Goal: Communication & Community: Answer question/provide support

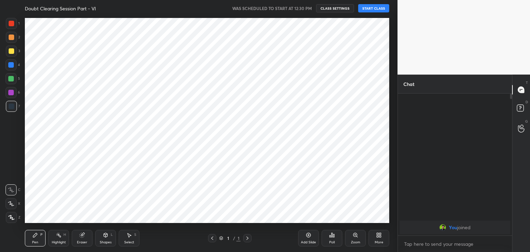
scroll to position [208, 370]
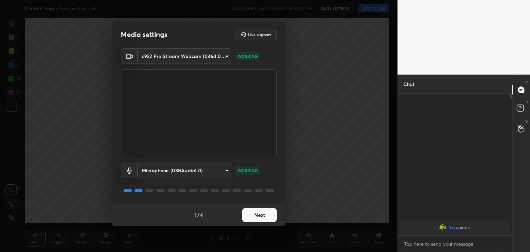
click at [256, 213] on button "Next" at bounding box center [259, 215] width 34 height 14
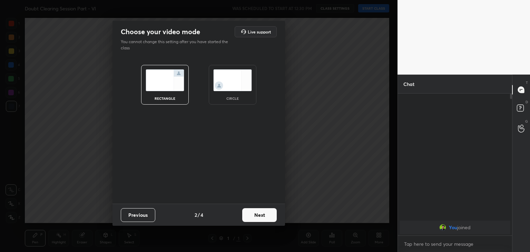
drag, startPoint x: 223, startPoint y: 94, endPoint x: 222, endPoint y: 101, distance: 7.3
click at [223, 94] on div "circle" at bounding box center [233, 85] width 48 height 40
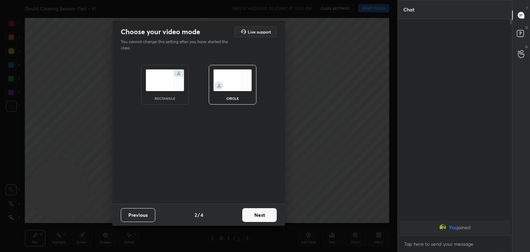
scroll to position [157, 112]
click at [261, 212] on button "Next" at bounding box center [259, 215] width 34 height 14
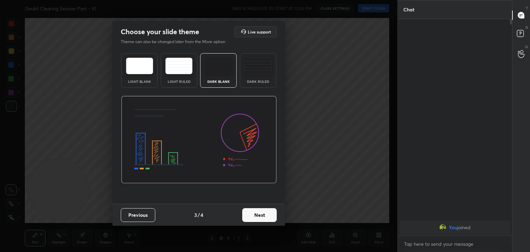
click at [261, 214] on button "Next" at bounding box center [259, 215] width 34 height 14
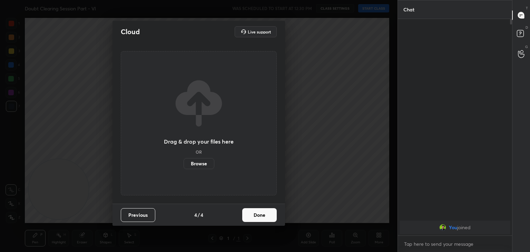
click at [262, 216] on button "Done" at bounding box center [259, 215] width 34 height 14
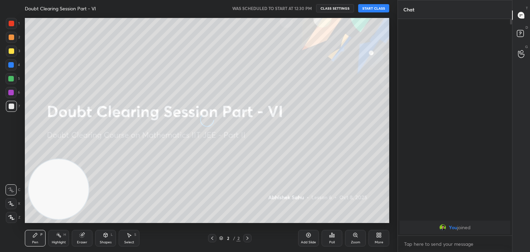
click at [379, 234] on icon at bounding box center [379, 235] width 6 height 6
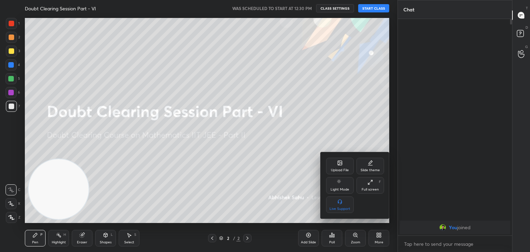
click at [294, 176] on div at bounding box center [265, 126] width 530 height 252
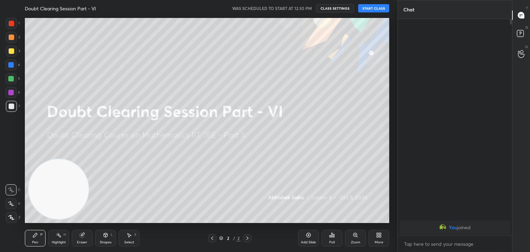
click at [375, 10] on button "START CLASS" at bounding box center [373, 8] width 31 height 8
click at [308, 10] on button "mute" at bounding box center [302, 8] width 25 height 8
drag, startPoint x: 307, startPoint y: 239, endPoint x: 302, endPoint y: 237, distance: 4.8
click at [306, 239] on div "Add Slide" at bounding box center [308, 238] width 21 height 17
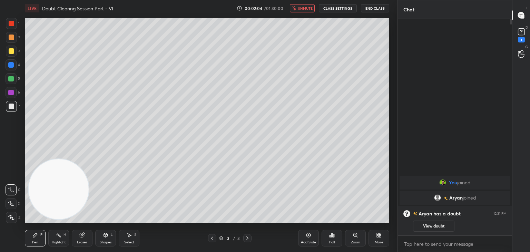
click at [213, 238] on div at bounding box center [212, 238] width 8 height 8
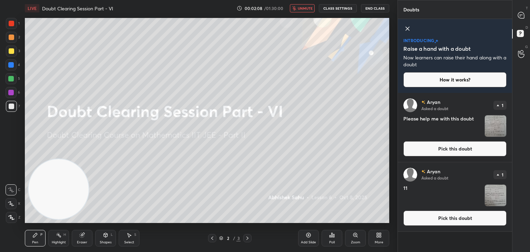
click at [405, 29] on icon at bounding box center [407, 28] width 8 height 8
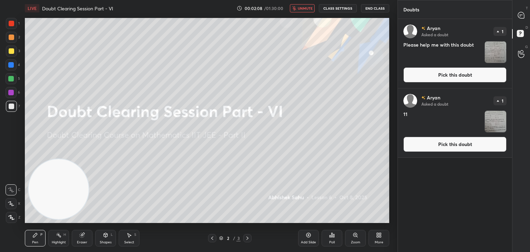
scroll to position [231, 112]
click at [442, 149] on button "Pick this doubt" at bounding box center [454, 144] width 103 height 15
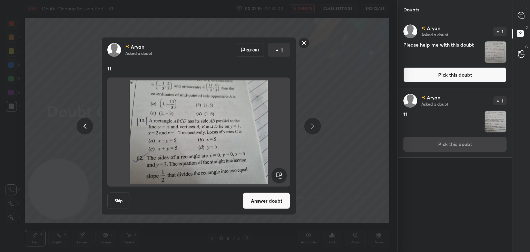
click at [265, 198] on button "Answer doubt" at bounding box center [266, 200] width 48 height 17
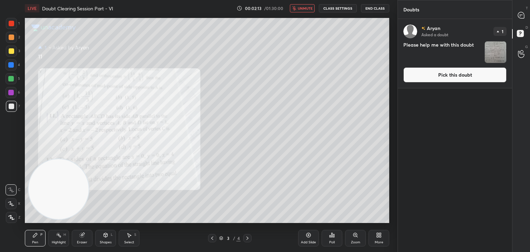
click at [434, 78] on button "Pick this doubt" at bounding box center [454, 74] width 103 height 15
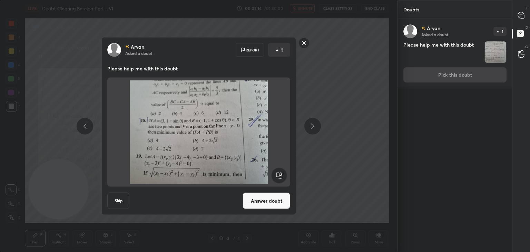
click at [254, 193] on button "Answer doubt" at bounding box center [266, 200] width 48 height 17
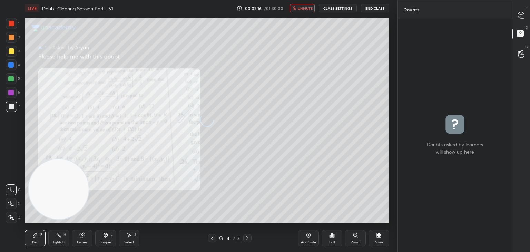
click at [523, 20] on div "T Messages (T)" at bounding box center [521, 15] width 18 height 19
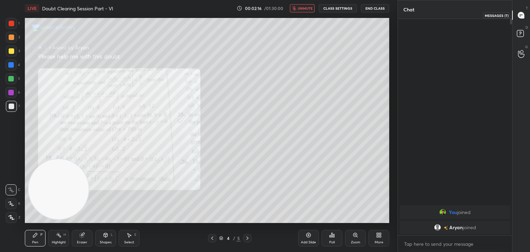
scroll to position [214, 112]
click at [304, 7] on span "unmute" at bounding box center [305, 8] width 15 height 5
click at [210, 238] on icon at bounding box center [212, 238] width 6 height 6
click at [347, 233] on div "Zoom" at bounding box center [355, 238] width 21 height 17
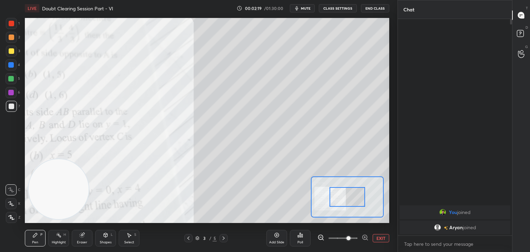
click at [346, 236] on span at bounding box center [342, 238] width 29 height 10
click at [346, 238] on span at bounding box center [348, 238] width 4 height 4
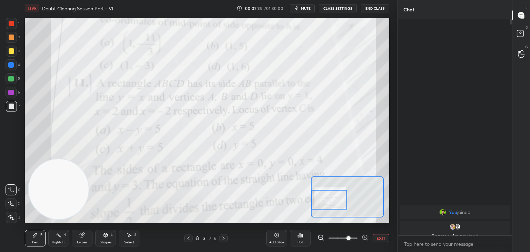
drag, startPoint x: 353, startPoint y: 198, endPoint x: 335, endPoint y: 200, distance: 18.0
click at [335, 201] on div at bounding box center [329, 200] width 36 height 20
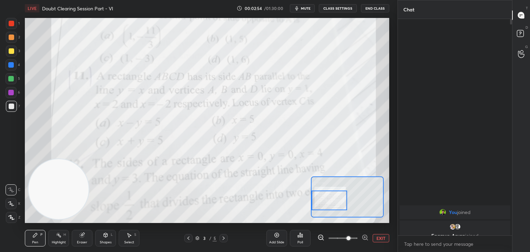
click at [380, 237] on button "EXIT" at bounding box center [380, 238] width 17 height 8
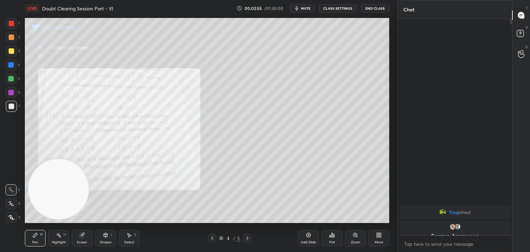
click at [105, 232] on icon at bounding box center [106, 235] width 6 height 6
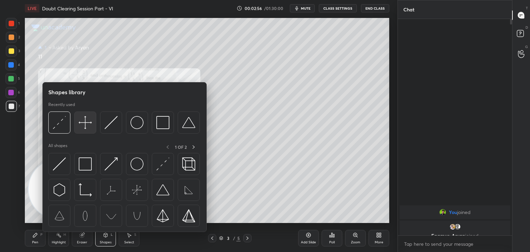
click at [79, 123] on img at bounding box center [85, 122] width 13 height 13
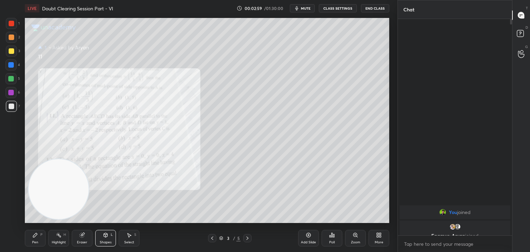
click at [112, 235] on div "L" at bounding box center [112, 234] width 2 height 3
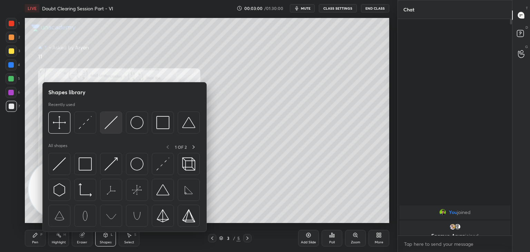
click at [114, 122] on img at bounding box center [110, 122] width 13 height 13
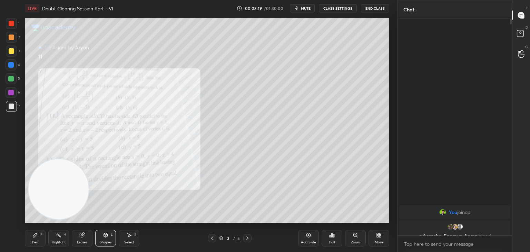
click at [36, 240] on div "Pen" at bounding box center [35, 241] width 6 height 3
click at [107, 237] on div "Shapes L" at bounding box center [105, 238] width 21 height 17
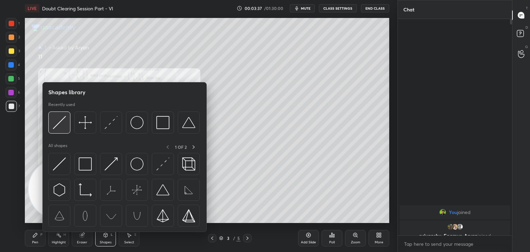
click at [57, 119] on img at bounding box center [59, 122] width 13 height 13
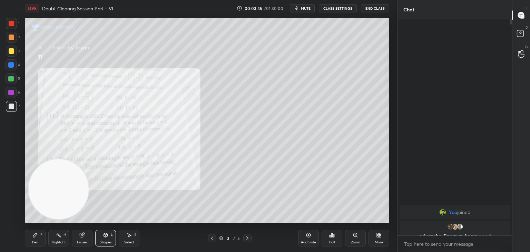
click at [32, 239] on div "Pen P" at bounding box center [35, 238] width 21 height 17
drag, startPoint x: 105, startPoint y: 239, endPoint x: 102, endPoint y: 233, distance: 6.3
click at [104, 239] on div "Shapes L" at bounding box center [105, 238] width 21 height 17
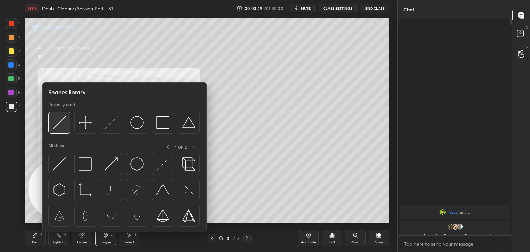
click at [65, 123] on div at bounding box center [59, 122] width 22 height 22
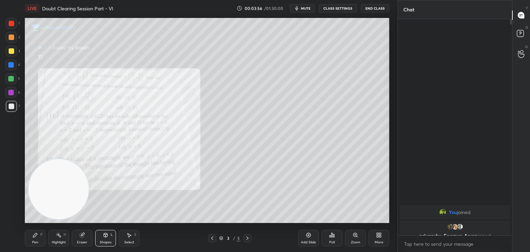
click at [32, 240] on div "Pen P" at bounding box center [35, 238] width 21 height 17
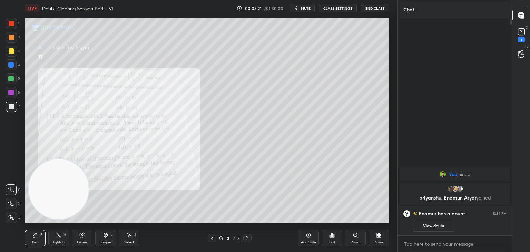
drag, startPoint x: 307, startPoint y: 6, endPoint x: 302, endPoint y: 7, distance: 4.3
click at [306, 6] on button "mute" at bounding box center [302, 8] width 25 height 8
click at [307, 8] on span "unmute" at bounding box center [305, 8] width 15 height 5
click at [308, 239] on div "Add Slide" at bounding box center [308, 238] width 21 height 17
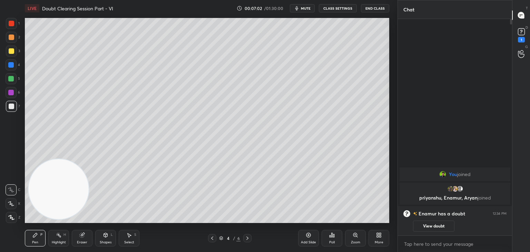
click at [81, 237] on icon at bounding box center [82, 235] width 4 height 4
click at [33, 237] on icon at bounding box center [35, 235] width 6 height 6
click at [211, 239] on icon at bounding box center [212, 238] width 6 height 6
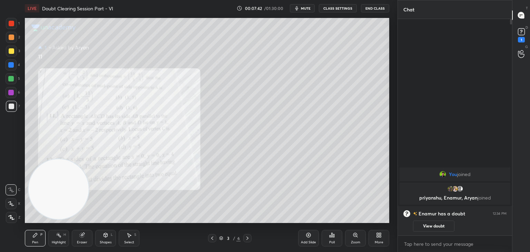
click at [247, 237] on icon at bounding box center [247, 238] width 6 height 6
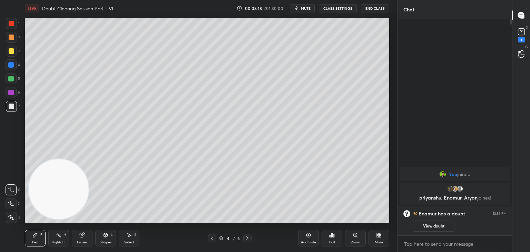
drag, startPoint x: 211, startPoint y: 240, endPoint x: 211, endPoint y: 237, distance: 3.5
click at [210, 239] on icon at bounding box center [212, 238] width 6 height 6
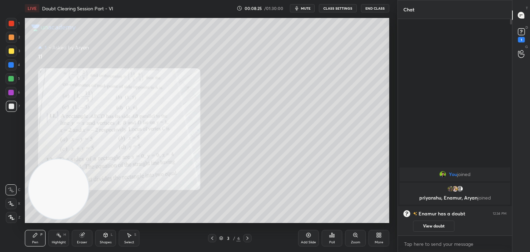
click at [249, 238] on icon at bounding box center [247, 238] width 6 height 6
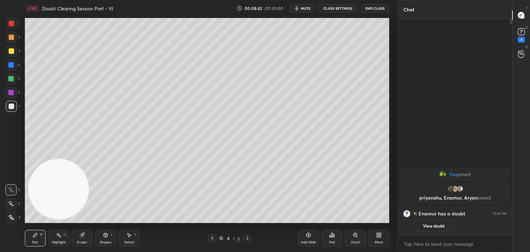
click at [213, 239] on icon at bounding box center [212, 238] width 6 height 6
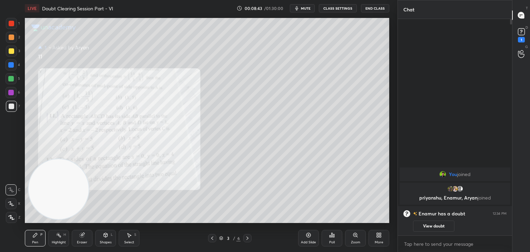
click at [248, 238] on icon at bounding box center [247, 237] width 2 height 3
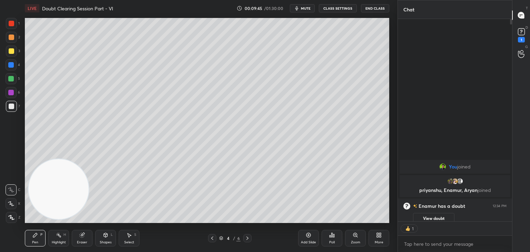
scroll to position [200, 112]
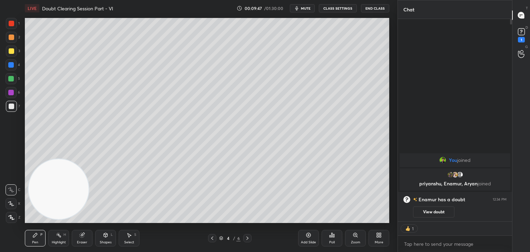
click at [246, 237] on div at bounding box center [247, 238] width 8 height 8
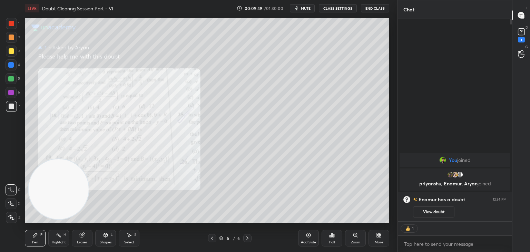
click at [353, 237] on icon at bounding box center [355, 235] width 6 height 6
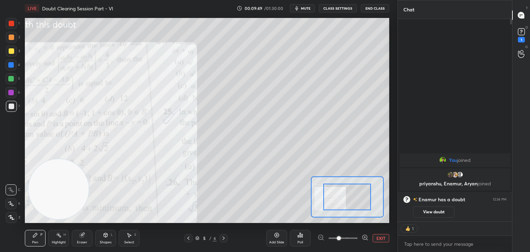
click at [351, 238] on span at bounding box center [342, 238] width 29 height 10
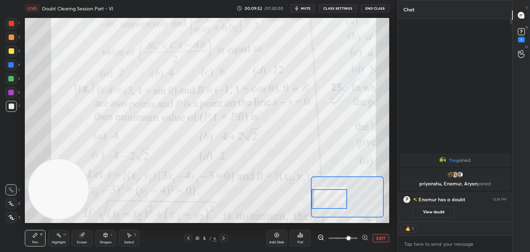
drag, startPoint x: 351, startPoint y: 193, endPoint x: 326, endPoint y: 196, distance: 25.3
click at [326, 196] on div at bounding box center [329, 199] width 36 height 20
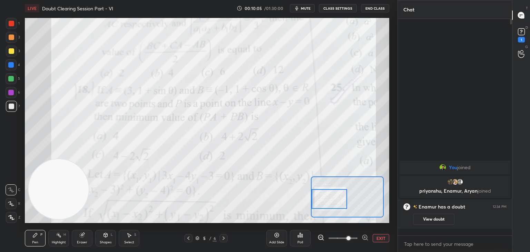
scroll to position [214, 112]
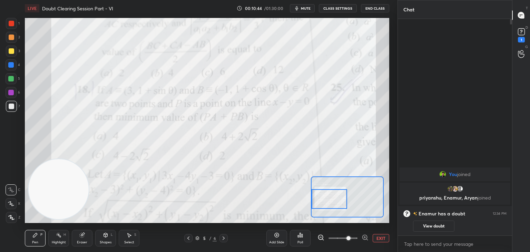
click at [373, 236] on button "EXIT" at bounding box center [380, 238] width 17 height 8
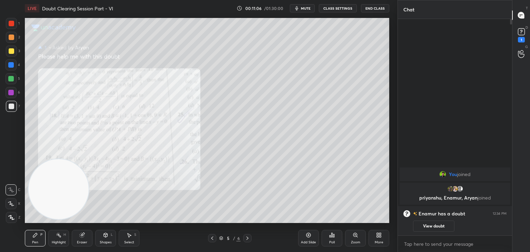
click at [308, 9] on span "mute" at bounding box center [306, 8] width 10 height 5
click at [309, 12] on button "unmute" at bounding box center [302, 8] width 25 height 8
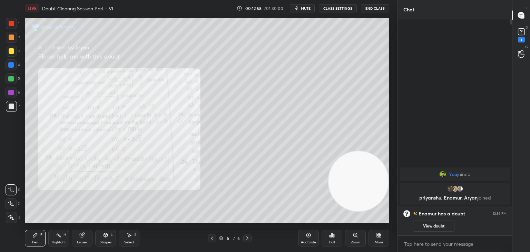
drag, startPoint x: 52, startPoint y: 176, endPoint x: 368, endPoint y: 171, distance: 315.5
click at [379, 168] on video at bounding box center [358, 181] width 60 height 60
click at [353, 240] on div "Zoom" at bounding box center [355, 241] width 9 height 3
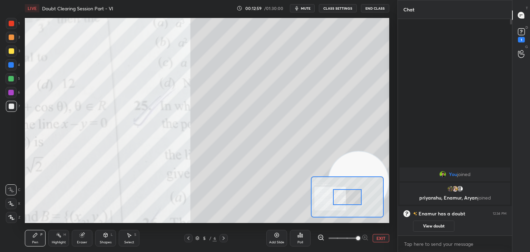
click at [356, 240] on span at bounding box center [342, 238] width 29 height 10
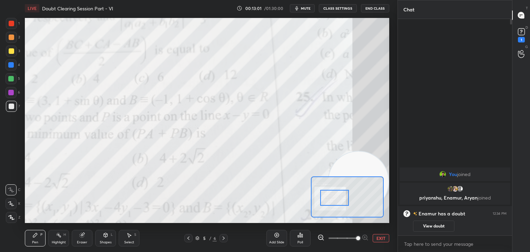
drag, startPoint x: 352, startPoint y: 193, endPoint x: 339, endPoint y: 193, distance: 12.4
click at [340, 194] on div at bounding box center [334, 198] width 29 height 16
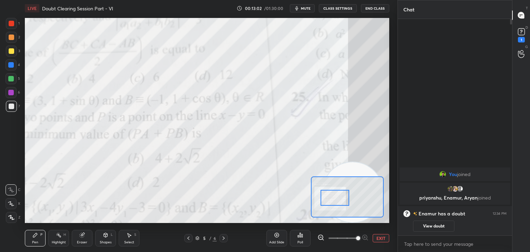
drag, startPoint x: 366, startPoint y: 162, endPoint x: 363, endPoint y: 174, distance: 12.6
click at [363, 174] on video at bounding box center [352, 192] width 60 height 60
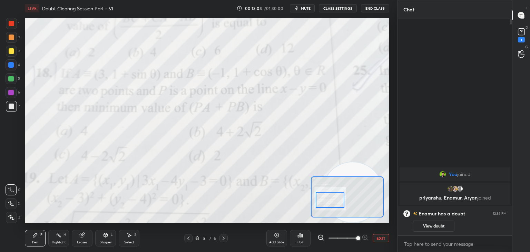
drag, startPoint x: 345, startPoint y: 195, endPoint x: 336, endPoint y: 198, distance: 9.2
click at [341, 198] on div at bounding box center [330, 200] width 29 height 16
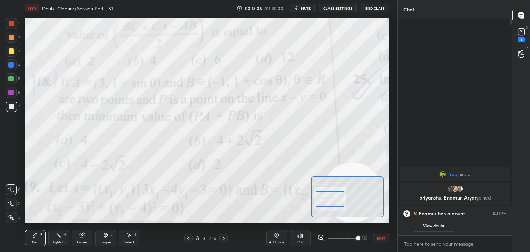
click at [106, 240] on div "Shapes" at bounding box center [106, 241] width 12 height 3
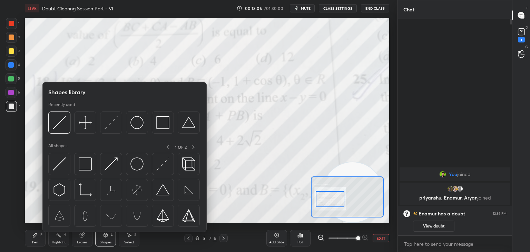
click at [79, 238] on div "Eraser" at bounding box center [82, 238] width 21 height 17
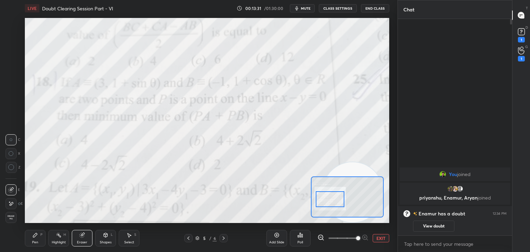
click at [223, 238] on icon at bounding box center [224, 238] width 6 height 6
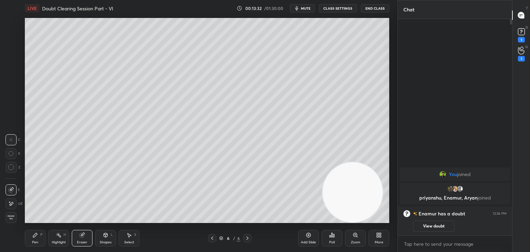
click at [213, 239] on icon at bounding box center [212, 238] width 6 height 6
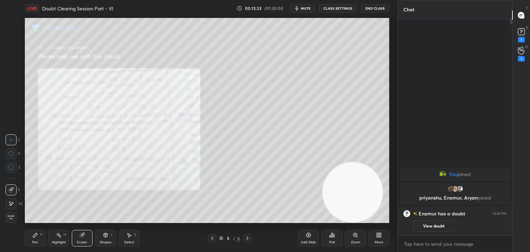
click at [427, 224] on button "View doubt" at bounding box center [433, 225] width 41 height 11
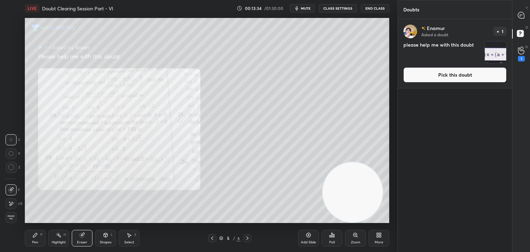
click at [436, 75] on button "Pick this doubt" at bounding box center [454, 74] width 103 height 15
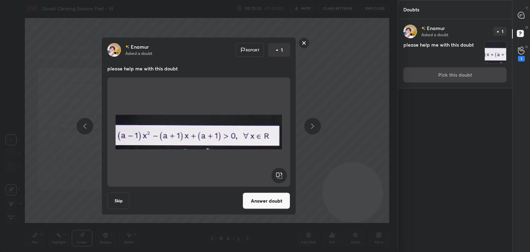
drag, startPoint x: 259, startPoint y: 207, endPoint x: 262, endPoint y: 198, distance: 9.0
click at [259, 205] on button "Answer doubt" at bounding box center [266, 200] width 48 height 17
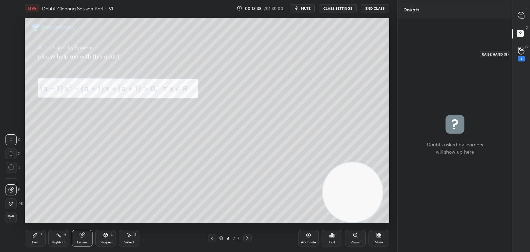
drag, startPoint x: 520, startPoint y: 49, endPoint x: 512, endPoint y: 47, distance: 8.0
click at [519, 48] on icon at bounding box center [521, 51] width 7 height 8
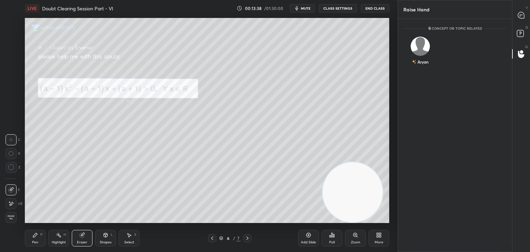
scroll to position [2, 2]
click at [428, 53] on div "Aryan" at bounding box center [420, 52] width 34 height 40
click at [424, 66] on button "INVITE" at bounding box center [420, 66] width 28 height 9
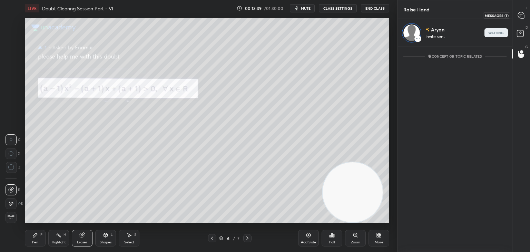
click at [515, 14] on div at bounding box center [521, 15] width 14 height 12
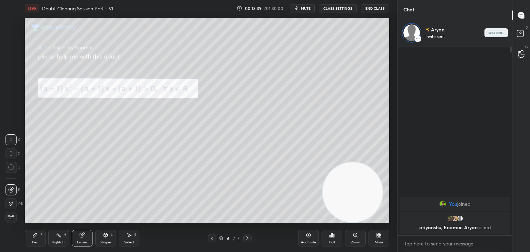
scroll to position [186, 112]
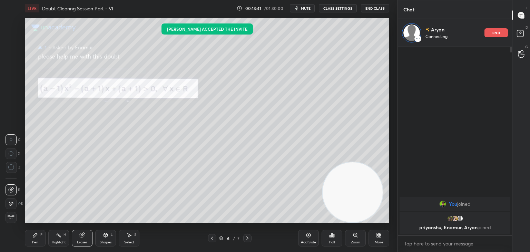
click at [210, 237] on icon at bounding box center [212, 238] width 6 height 6
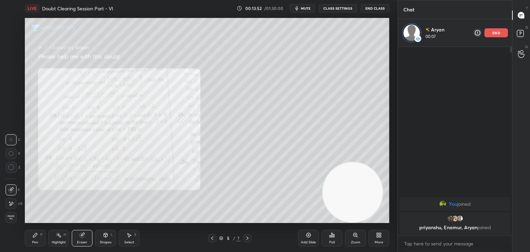
click at [37, 238] on div "Pen P" at bounding box center [35, 238] width 21 height 17
click at [75, 235] on div "Eraser" at bounding box center [82, 238] width 21 height 17
click at [14, 216] on span "Erase all" at bounding box center [11, 217] width 10 height 5
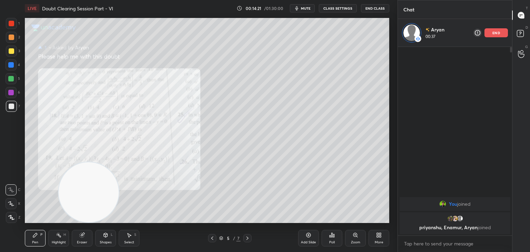
drag, startPoint x: 345, startPoint y: 199, endPoint x: 57, endPoint y: 220, distance: 289.0
click at [55, 223] on div "Setting up your live class Poll for secs No correct answer Start poll" at bounding box center [207, 121] width 370 height 208
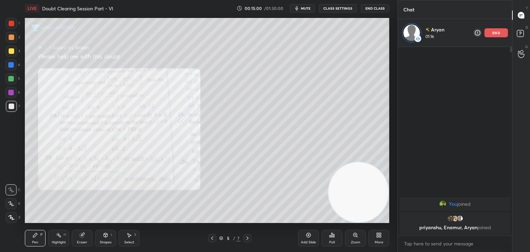
drag, startPoint x: 57, startPoint y: 193, endPoint x: 366, endPoint y: 250, distance: 314.2
click at [386, 235] on div "LIVE Doubt Clearing Session Part - VI 00:15:00 / 01:30:00 mute CLASS SETTINGS E…" at bounding box center [207, 126] width 370 height 252
click at [353, 242] on div "Zoom" at bounding box center [355, 241] width 9 height 3
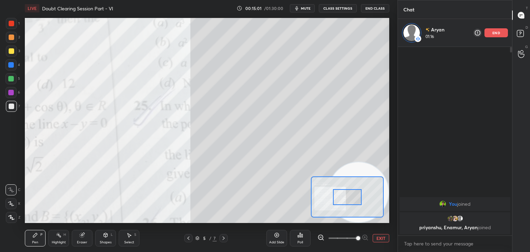
click at [354, 242] on span at bounding box center [342, 238] width 29 height 10
click at [356, 240] on span at bounding box center [358, 238] width 4 height 4
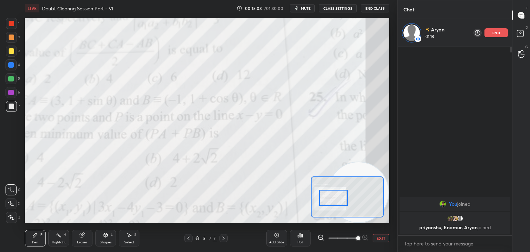
drag, startPoint x: 326, startPoint y: 189, endPoint x: 341, endPoint y: 189, distance: 15.9
click at [342, 193] on div at bounding box center [333, 198] width 29 height 16
click at [362, 171] on video at bounding box center [358, 192] width 60 height 60
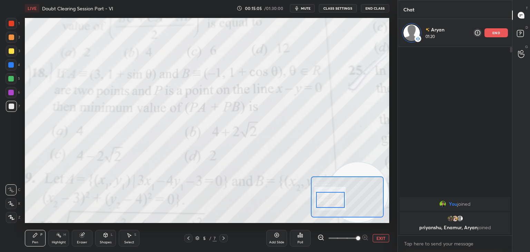
drag, startPoint x: 339, startPoint y: 198, endPoint x: 336, endPoint y: 200, distance: 3.7
click at [336, 200] on div at bounding box center [330, 200] width 29 height 16
drag, startPoint x: 372, startPoint y: 234, endPoint x: 379, endPoint y: 235, distance: 7.4
click at [371, 234] on div "Add Slide Poll EXIT" at bounding box center [327, 238] width 123 height 39
click at [375, 238] on button "EXIT" at bounding box center [380, 238] width 17 height 8
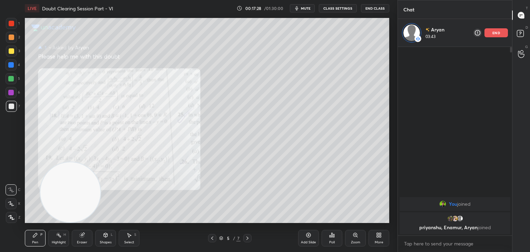
drag, startPoint x: 348, startPoint y: 197, endPoint x: 43, endPoint y: 181, distance: 304.9
click at [50, 200] on video at bounding box center [70, 192] width 60 height 60
click at [88, 236] on div "Eraser" at bounding box center [82, 238] width 21 height 17
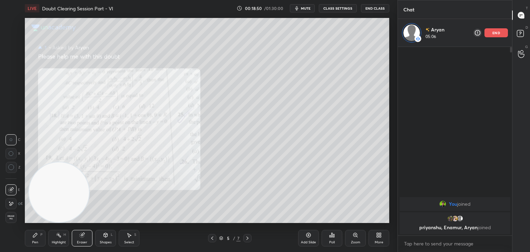
drag, startPoint x: 36, startPoint y: 233, endPoint x: 41, endPoint y: 228, distance: 7.1
click at [36, 232] on icon at bounding box center [35, 235] width 6 height 6
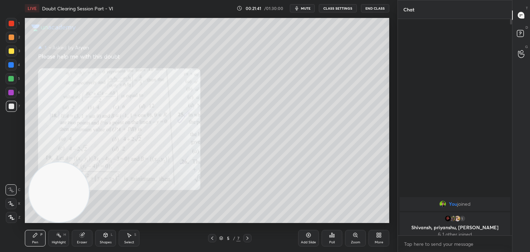
scroll to position [231, 112]
click at [248, 236] on icon at bounding box center [247, 238] width 6 height 6
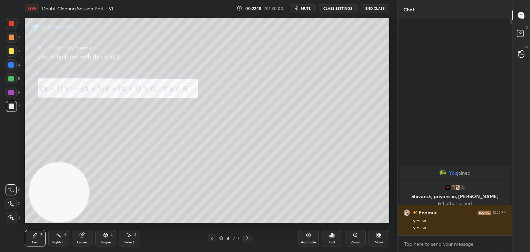
click at [353, 238] on icon at bounding box center [355, 235] width 6 height 6
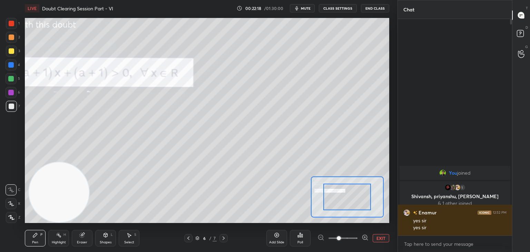
click at [353, 239] on span at bounding box center [342, 238] width 29 height 10
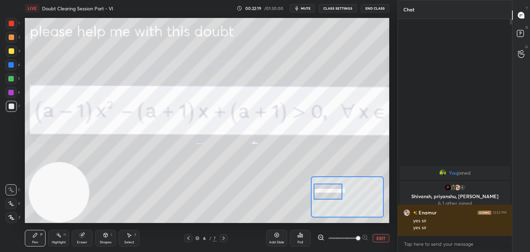
drag, startPoint x: 345, startPoint y: 194, endPoint x: 333, endPoint y: 191, distance: 12.7
click at [333, 191] on div at bounding box center [327, 191] width 29 height 16
click at [343, 237] on span at bounding box center [342, 238] width 29 height 10
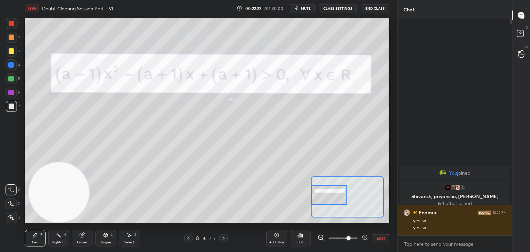
click at [331, 193] on div at bounding box center [329, 195] width 36 height 20
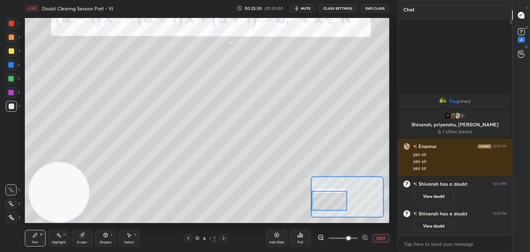
drag, startPoint x: 330, startPoint y: 196, endPoint x: 325, endPoint y: 195, distance: 5.0
click at [330, 201] on div at bounding box center [329, 201] width 36 height 20
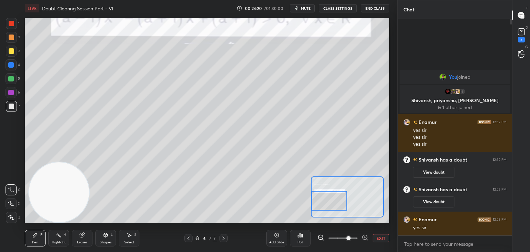
click at [80, 233] on icon at bounding box center [82, 235] width 6 height 6
click at [8, 212] on div "Erase all" at bounding box center [11, 217] width 11 height 11
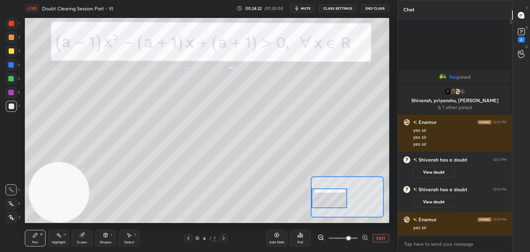
click at [326, 199] on div at bounding box center [329, 198] width 36 height 20
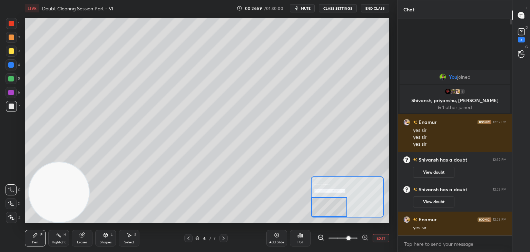
drag, startPoint x: 334, startPoint y: 194, endPoint x: 330, endPoint y: 200, distance: 6.7
click at [334, 203] on div at bounding box center [329, 207] width 36 height 20
drag, startPoint x: 339, startPoint y: 202, endPoint x: 336, endPoint y: 210, distance: 8.1
click at [336, 210] on div at bounding box center [329, 207] width 36 height 20
drag, startPoint x: 334, startPoint y: 205, endPoint x: 326, endPoint y: 207, distance: 8.6
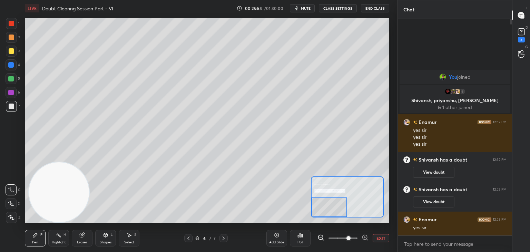
click at [327, 211] on div at bounding box center [329, 207] width 36 height 20
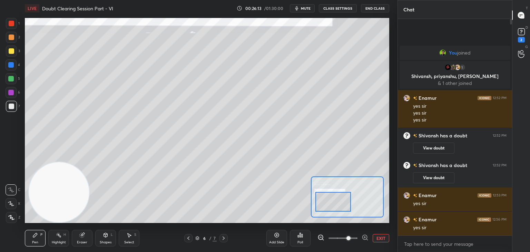
drag, startPoint x: 333, startPoint y: 211, endPoint x: 335, endPoint y: 205, distance: 6.3
click at [336, 205] on div at bounding box center [333, 202] width 36 height 20
click at [383, 238] on button "EXIT" at bounding box center [380, 238] width 17 height 8
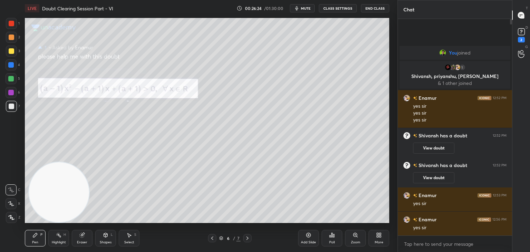
click at [212, 237] on icon at bounding box center [212, 238] width 6 height 6
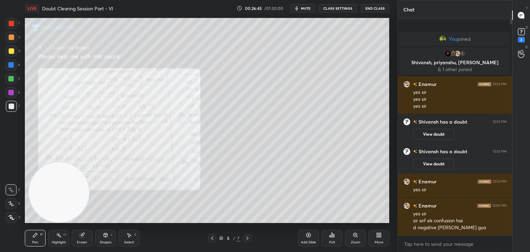
click at [246, 237] on icon at bounding box center [247, 238] width 6 height 6
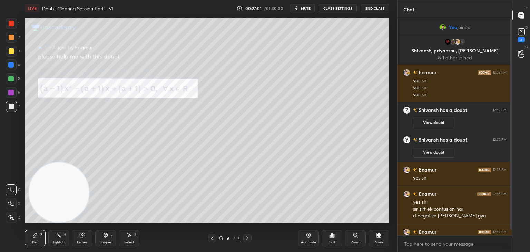
scroll to position [12, 0]
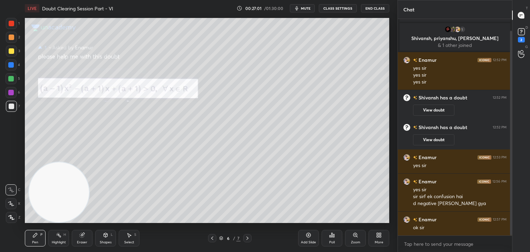
drag, startPoint x: 511, startPoint y: 89, endPoint x: 509, endPoint y: 115, distance: 26.3
click at [509, 116] on div at bounding box center [510, 127] width 4 height 216
click at [209, 238] on div at bounding box center [212, 238] width 8 height 8
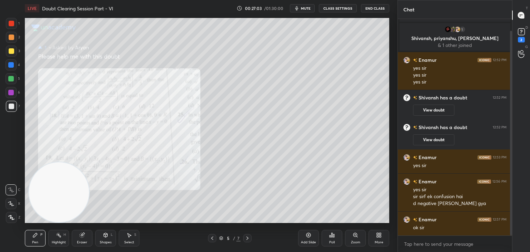
scroll to position [19, 0]
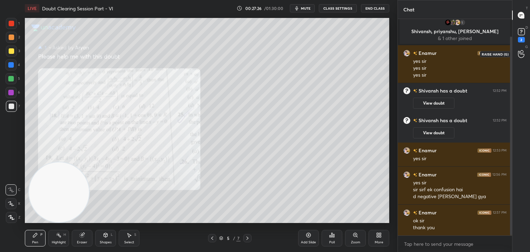
click at [517, 52] on div at bounding box center [521, 54] width 14 height 12
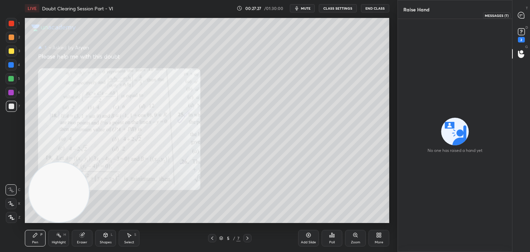
click at [524, 17] on div at bounding box center [521, 15] width 14 height 12
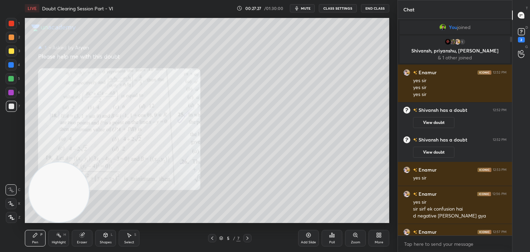
scroll to position [214, 112]
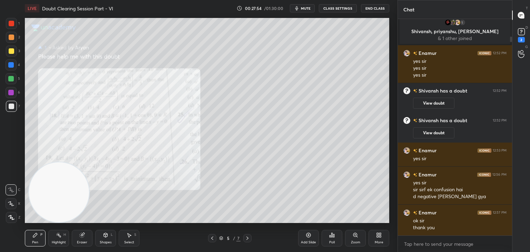
drag, startPoint x: 84, startPoint y: 240, endPoint x: 77, endPoint y: 239, distance: 6.7
click at [82, 240] on div "Eraser" at bounding box center [82, 241] width 10 height 3
click at [12, 217] on span "Erase all" at bounding box center [11, 217] width 10 height 5
click at [244, 238] on div at bounding box center [247, 238] width 8 height 8
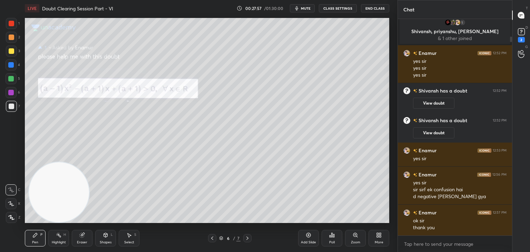
click at [246, 239] on icon at bounding box center [247, 238] width 6 height 6
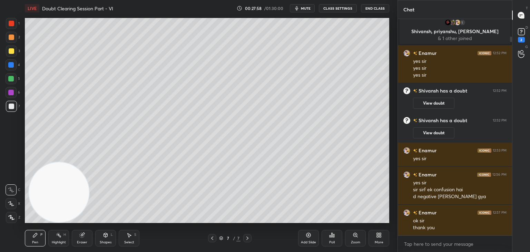
drag, startPoint x: 214, startPoint y: 238, endPoint x: 210, endPoint y: 238, distance: 3.8
click at [210, 238] on icon at bounding box center [212, 238] width 6 height 6
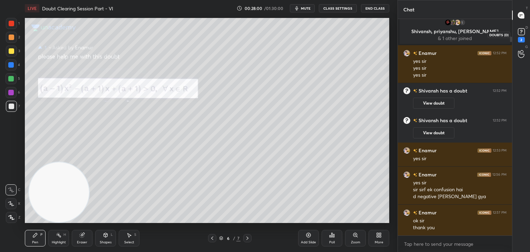
drag, startPoint x: 526, startPoint y: 39, endPoint x: 516, endPoint y: 41, distance: 9.5
click at [525, 38] on div "2" at bounding box center [521, 35] width 10 height 16
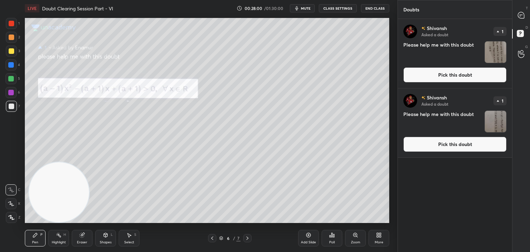
click at [431, 148] on button "Pick this doubt" at bounding box center [454, 144] width 103 height 15
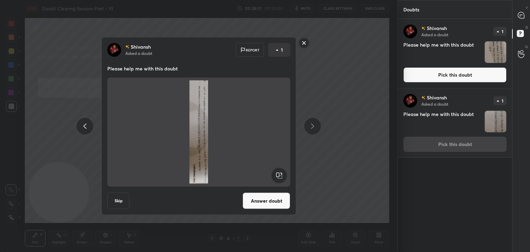
click at [271, 176] on div at bounding box center [279, 175] width 17 height 17
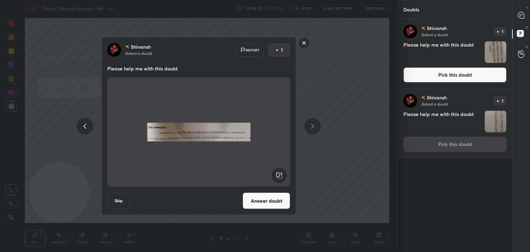
click at [279, 176] on rect at bounding box center [279, 176] width 16 height 16
click at [278, 177] on rect at bounding box center [279, 176] width 16 height 16
click at [279, 177] on rect at bounding box center [279, 176] width 16 height 16
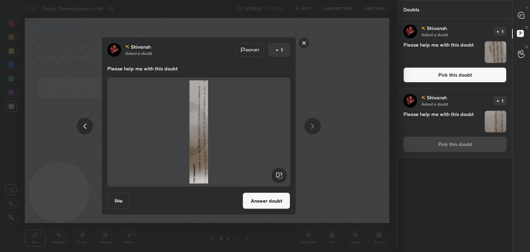
click at [277, 180] on rect at bounding box center [279, 176] width 16 height 16
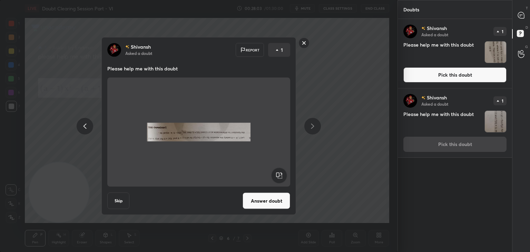
click at [278, 179] on rect at bounding box center [279, 176] width 16 height 16
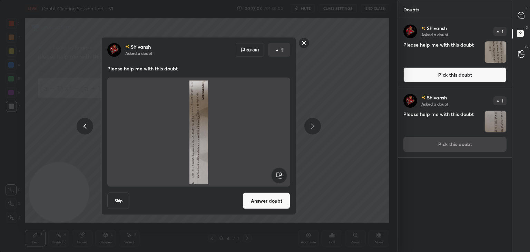
click at [278, 179] on rect at bounding box center [279, 176] width 16 height 16
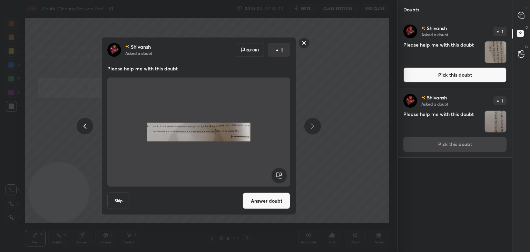
click at [265, 197] on button "Answer doubt" at bounding box center [266, 200] width 48 height 17
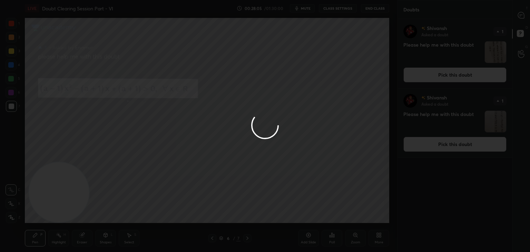
click at [448, 80] on button "Pick this doubt" at bounding box center [454, 74] width 103 height 15
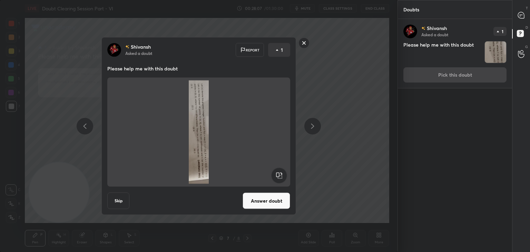
click at [280, 176] on rect at bounding box center [279, 176] width 16 height 16
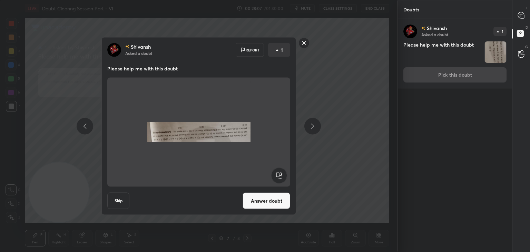
click at [280, 177] on rect at bounding box center [279, 176] width 16 height 16
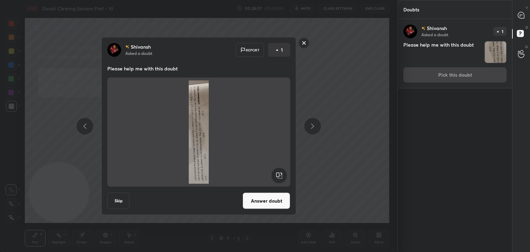
click at [281, 177] on rect at bounding box center [279, 176] width 16 height 16
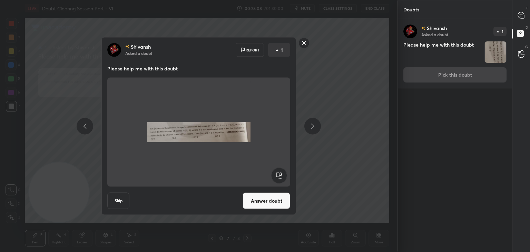
click at [271, 201] on button "Answer doubt" at bounding box center [266, 200] width 48 height 17
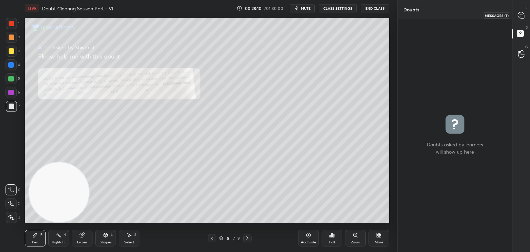
click at [521, 17] on icon at bounding box center [521, 15] width 6 height 6
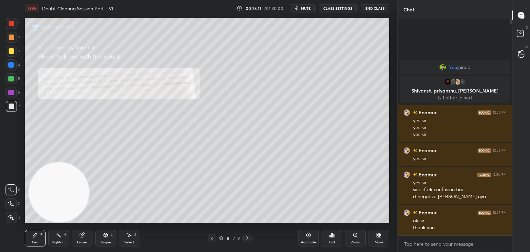
click at [210, 239] on icon at bounding box center [212, 238] width 6 height 6
click at [357, 238] on div "Zoom" at bounding box center [355, 238] width 21 height 17
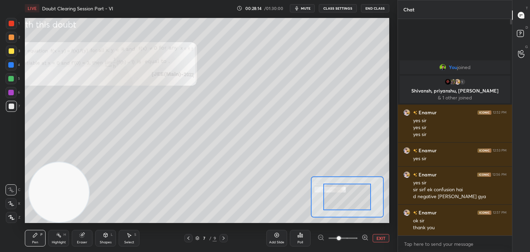
click at [350, 240] on span at bounding box center [342, 238] width 29 height 10
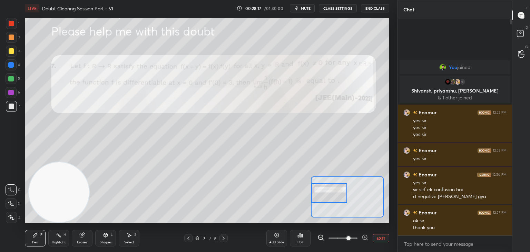
drag, startPoint x: 335, startPoint y: 192, endPoint x: 329, endPoint y: 194, distance: 6.1
click at [329, 194] on div at bounding box center [329, 193] width 36 height 20
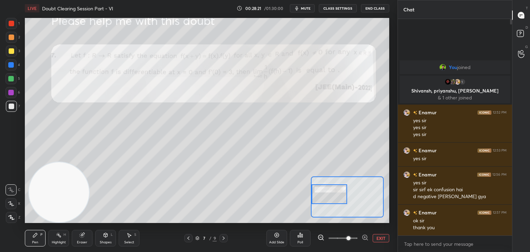
drag, startPoint x: 331, startPoint y: 191, endPoint x: 326, endPoint y: 189, distance: 5.3
click at [330, 193] on div at bounding box center [329, 194] width 36 height 20
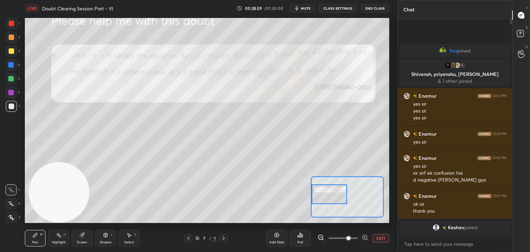
click at [382, 238] on button "EXIT" at bounding box center [380, 238] width 17 height 8
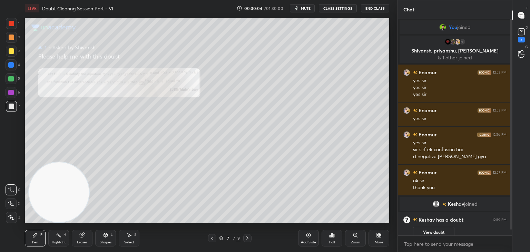
drag, startPoint x: 511, startPoint y: 145, endPoint x: 509, endPoint y: 156, distance: 11.7
click at [510, 162] on div "Chat You joined 1 [PERSON_NAME], [PERSON_NAME], [PERSON_NAME] & 1 other joined …" at bounding box center [463, 126] width 132 height 252
drag, startPoint x: 310, startPoint y: 238, endPoint x: 300, endPoint y: 222, distance: 18.3
click at [309, 237] on icon at bounding box center [309, 235] width 6 height 6
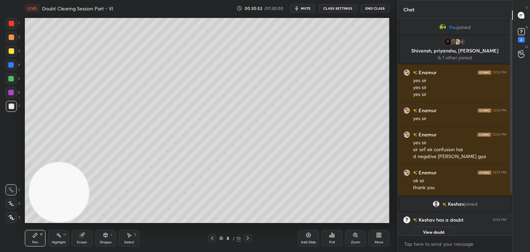
click at [211, 239] on icon at bounding box center [212, 238] width 6 height 6
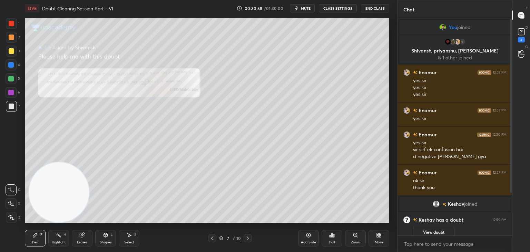
click at [351, 239] on div "Zoom" at bounding box center [355, 238] width 21 height 17
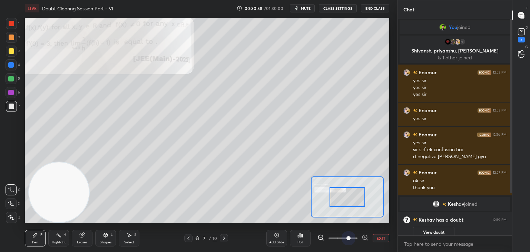
click at [350, 240] on span at bounding box center [342, 238] width 29 height 10
click at [350, 239] on span at bounding box center [348, 238] width 4 height 4
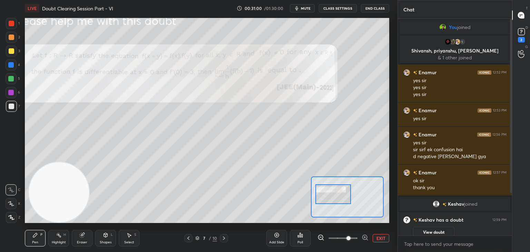
drag, startPoint x: 341, startPoint y: 202, endPoint x: 325, endPoint y: 199, distance: 15.8
click at [326, 199] on div at bounding box center [333, 194] width 36 height 20
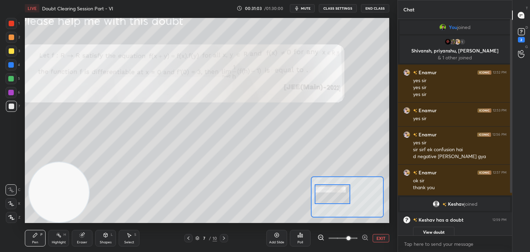
drag, startPoint x: 383, startPoint y: 233, endPoint x: 378, endPoint y: 233, distance: 5.2
click at [383, 234] on div "Add Slide Poll EXIT" at bounding box center [327, 238] width 123 height 39
click at [385, 236] on button "EXIT" at bounding box center [380, 238] width 17 height 8
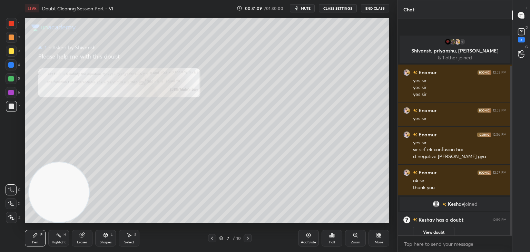
scroll to position [60, 0]
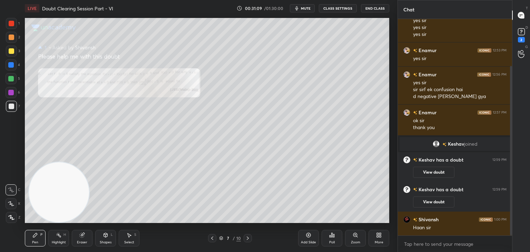
drag, startPoint x: 511, startPoint y: 85, endPoint x: 512, endPoint y: 125, distance: 39.7
click at [512, 126] on div "Chat 1 [PERSON_NAME], [PERSON_NAME], [PERSON_NAME] & 1 other joined [PERSON_NAM…" at bounding box center [463, 126] width 132 height 252
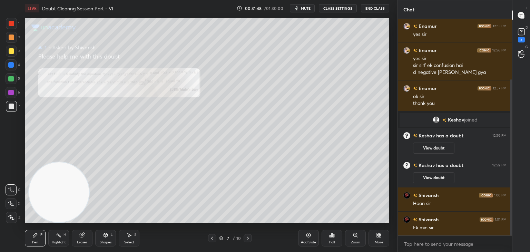
scroll to position [91, 0]
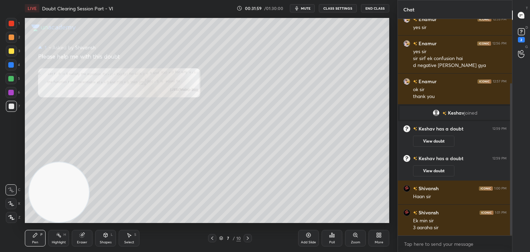
click at [349, 238] on div "Zoom" at bounding box center [355, 238] width 21 height 17
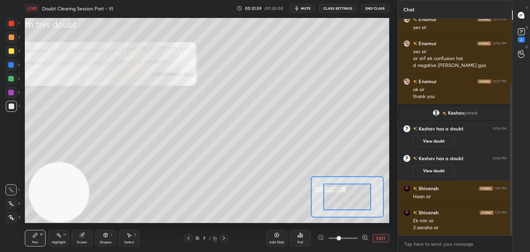
click at [351, 240] on span at bounding box center [342, 238] width 29 height 10
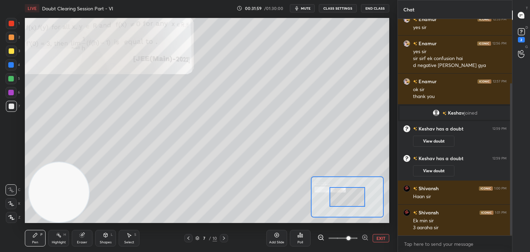
click at [350, 238] on span at bounding box center [348, 238] width 4 height 4
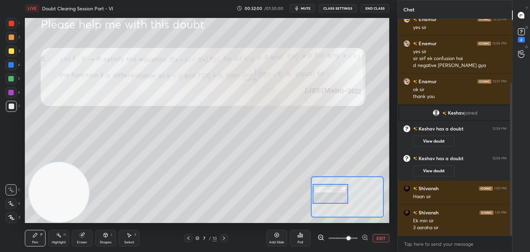
click at [337, 195] on div at bounding box center [330, 194] width 36 height 20
click at [379, 239] on button "EXIT" at bounding box center [380, 238] width 17 height 8
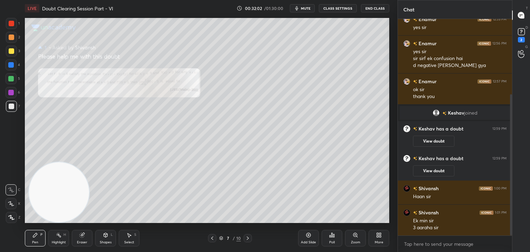
scroll to position [115, 0]
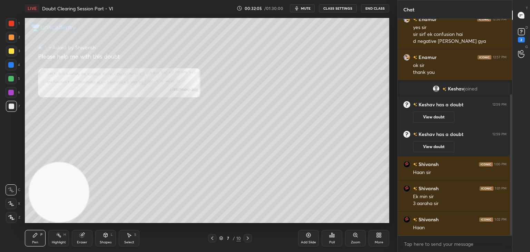
click at [83, 234] on div "Eraser" at bounding box center [82, 238] width 21 height 17
click at [11, 201] on icon at bounding box center [11, 204] width 6 height 6
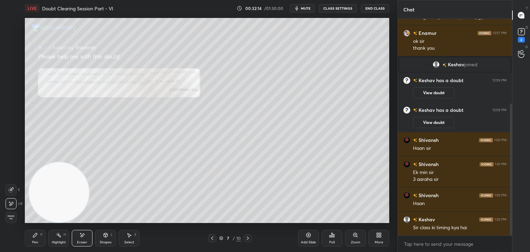
click at [248, 238] on icon at bounding box center [248, 237] width 2 height 3
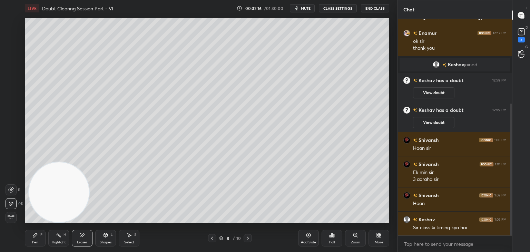
click at [15, 215] on div "Erase all" at bounding box center [12, 217] width 12 height 11
click at [246, 239] on icon at bounding box center [248, 238] width 6 height 6
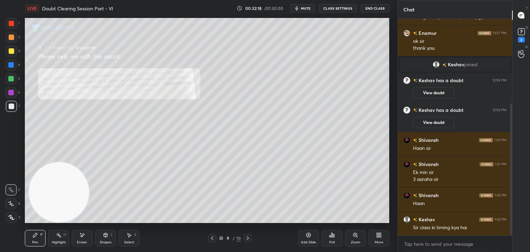
click at [359, 236] on div "Zoom" at bounding box center [355, 238] width 21 height 17
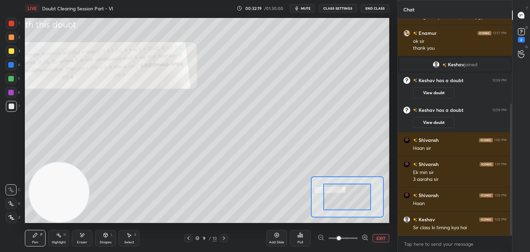
click at [356, 238] on span at bounding box center [342, 238] width 29 height 10
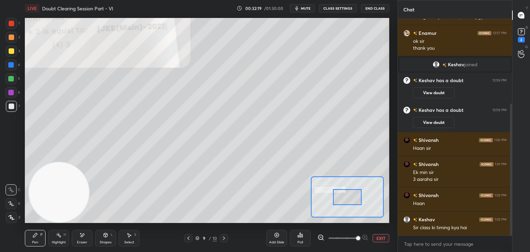
click at [356, 237] on span at bounding box center [358, 238] width 4 height 4
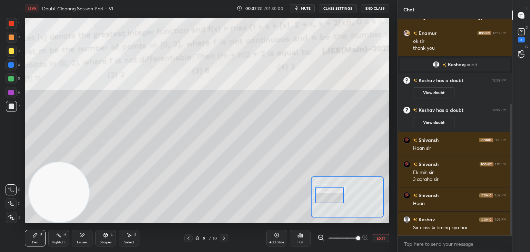
drag, startPoint x: 326, startPoint y: 201, endPoint x: 339, endPoint y: 201, distance: 13.5
click at [340, 199] on div at bounding box center [329, 195] width 29 height 16
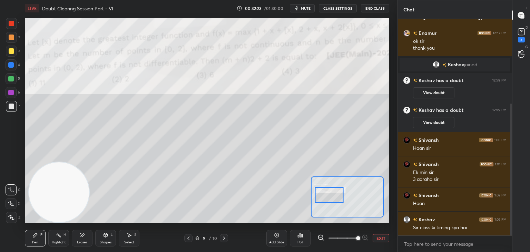
click at [356, 237] on span at bounding box center [358, 238] width 4 height 4
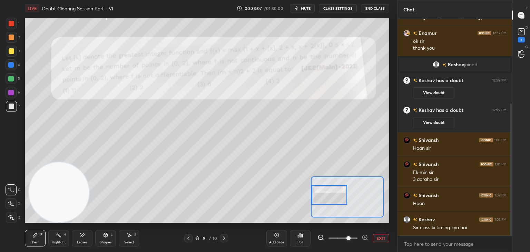
scroll to position [163, 0]
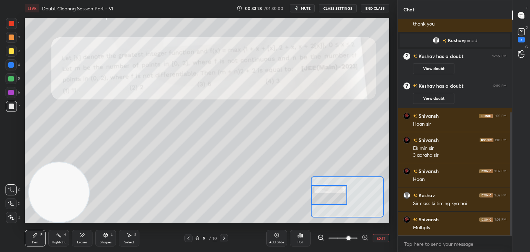
click at [79, 233] on div "Eraser" at bounding box center [82, 238] width 21 height 17
drag, startPoint x: 10, startPoint y: 213, endPoint x: 16, endPoint y: 203, distance: 11.9
click at [10, 213] on div "Erase all" at bounding box center [11, 217] width 11 height 11
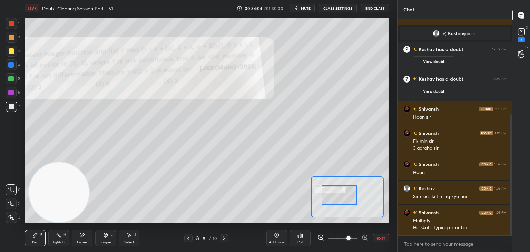
drag, startPoint x: 336, startPoint y: 202, endPoint x: 338, endPoint y: 193, distance: 8.8
click at [338, 193] on div at bounding box center [339, 195] width 36 height 20
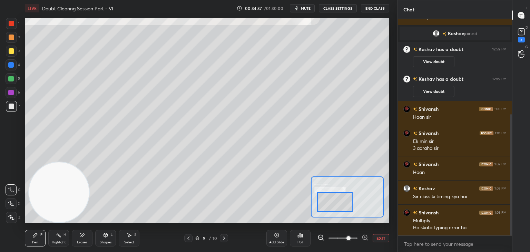
drag, startPoint x: 335, startPoint y: 194, endPoint x: 331, endPoint y: 199, distance: 6.6
click at [331, 199] on div at bounding box center [335, 202] width 36 height 20
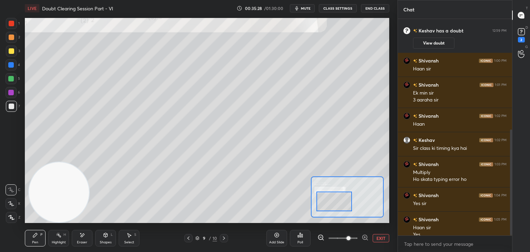
scroll to position [226, 0]
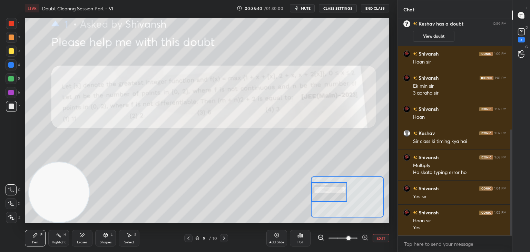
drag, startPoint x: 337, startPoint y: 208, endPoint x: 330, endPoint y: 200, distance: 10.1
click at [332, 199] on div at bounding box center [329, 192] width 36 height 20
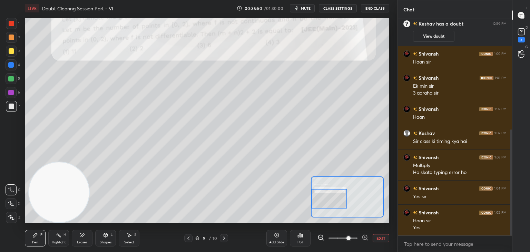
drag, startPoint x: 335, startPoint y: 195, endPoint x: 332, endPoint y: 200, distance: 5.7
click at [332, 200] on div at bounding box center [329, 199] width 36 height 20
click at [379, 237] on button "EXIT" at bounding box center [380, 238] width 17 height 8
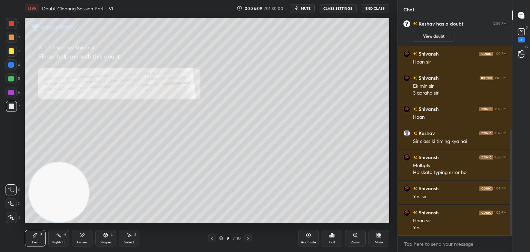
scroll to position [250, 0]
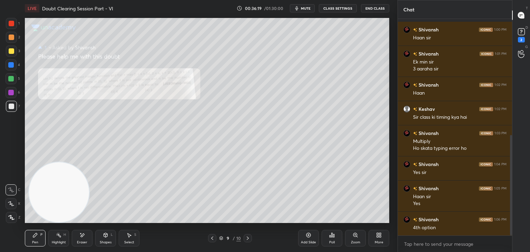
click at [250, 236] on div at bounding box center [247, 238] width 8 height 8
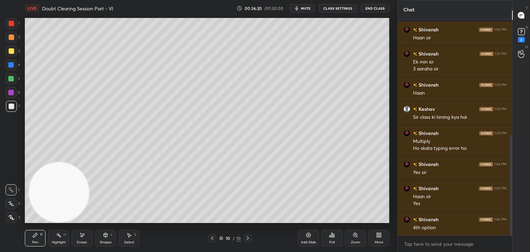
click at [211, 238] on icon at bounding box center [212, 238] width 6 height 6
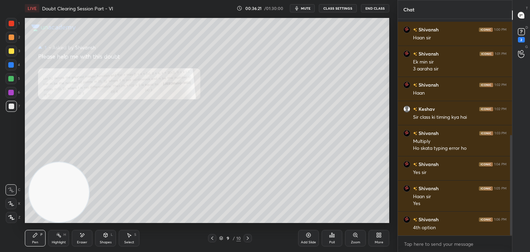
click at [523, 36] on div "2" at bounding box center [521, 35] width 10 height 16
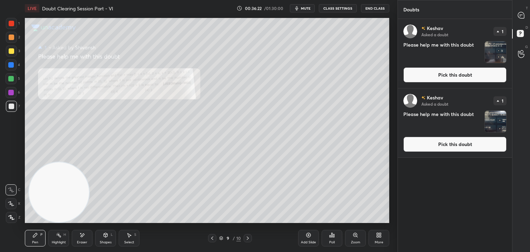
click at [436, 147] on button "Pick this doubt" at bounding box center [454, 144] width 103 height 15
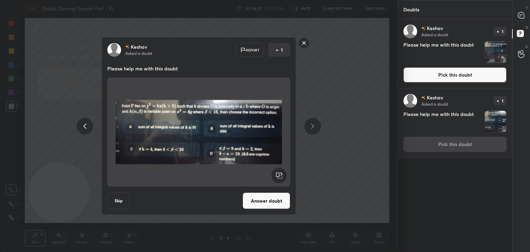
drag, startPoint x: 259, startPoint y: 193, endPoint x: 266, endPoint y: 184, distance: 11.2
click at [258, 192] on button "Answer doubt" at bounding box center [266, 200] width 48 height 17
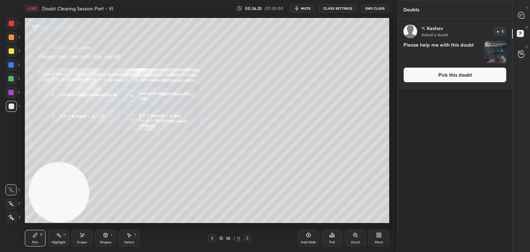
click at [443, 77] on button "Pick this doubt" at bounding box center [454, 74] width 103 height 15
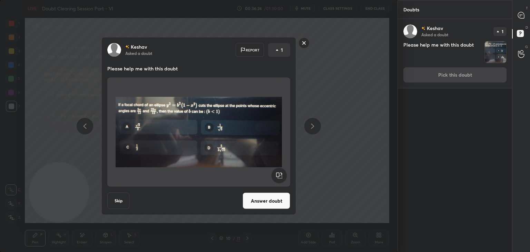
drag, startPoint x: 266, startPoint y: 202, endPoint x: 270, endPoint y: 187, distance: 16.4
click at [266, 202] on button "Answer doubt" at bounding box center [266, 200] width 48 height 17
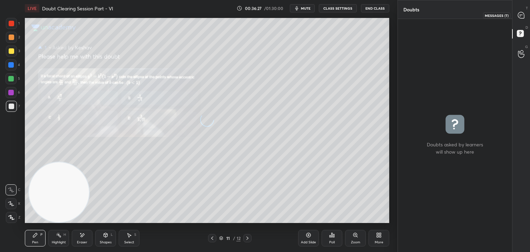
drag, startPoint x: 518, startPoint y: 19, endPoint x: 515, endPoint y: 17, distance: 3.7
click at [518, 18] on div at bounding box center [521, 15] width 14 height 12
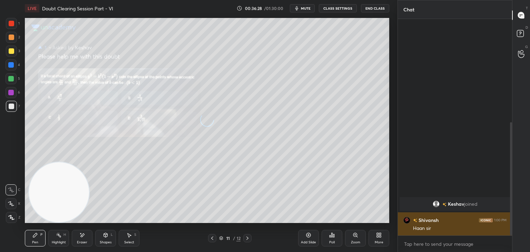
scroll to position [214, 112]
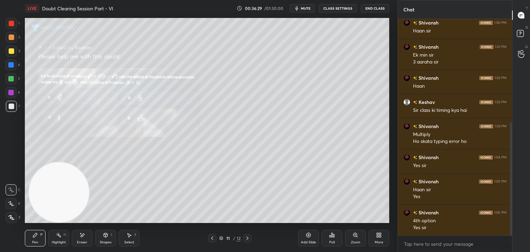
click at [209, 238] on div at bounding box center [212, 238] width 8 height 8
click at [353, 241] on div "Zoom" at bounding box center [355, 241] width 9 height 3
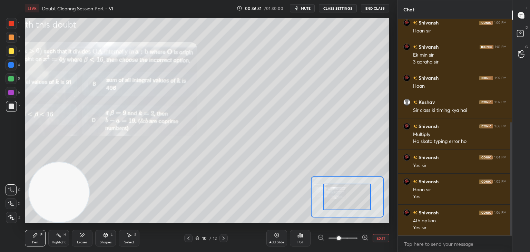
click at [350, 240] on span at bounding box center [342, 238] width 29 height 10
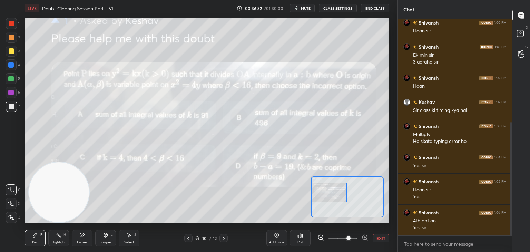
scroll to position [204, 0]
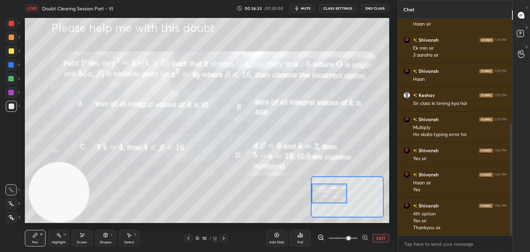
drag, startPoint x: 340, startPoint y: 190, endPoint x: 313, endPoint y: 186, distance: 27.6
click at [314, 188] on div at bounding box center [329, 193] width 36 height 20
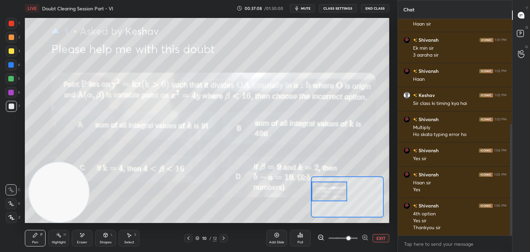
drag, startPoint x: 328, startPoint y: 183, endPoint x: 329, endPoint y: 189, distance: 6.4
click at [330, 189] on div at bounding box center [329, 191] width 36 height 20
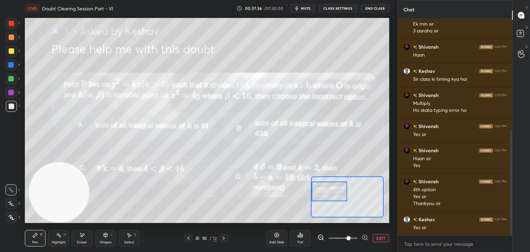
click at [301, 7] on button "mute" at bounding box center [302, 8] width 25 height 8
click at [301, 6] on span "unmute" at bounding box center [305, 8] width 15 height 5
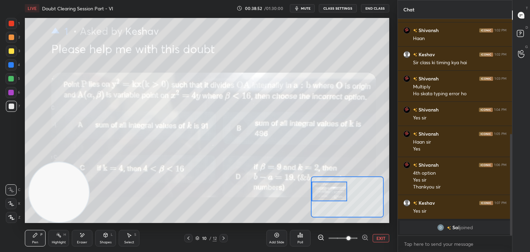
scroll to position [269, 0]
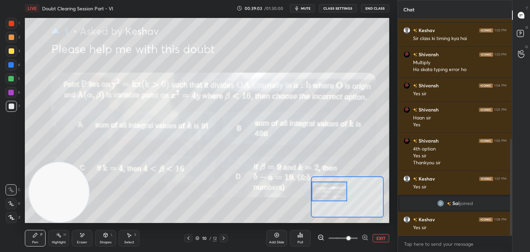
click at [380, 237] on button "EXIT" at bounding box center [380, 238] width 17 height 8
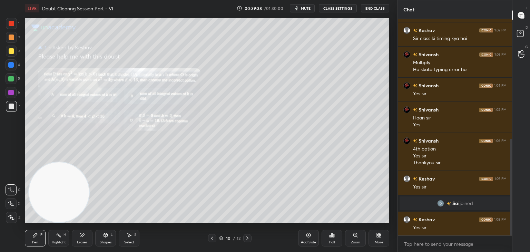
scroll to position [299, 0]
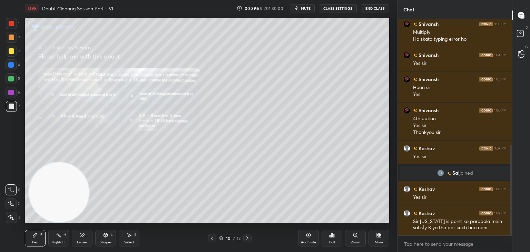
click at [353, 234] on icon at bounding box center [355, 235] width 6 height 6
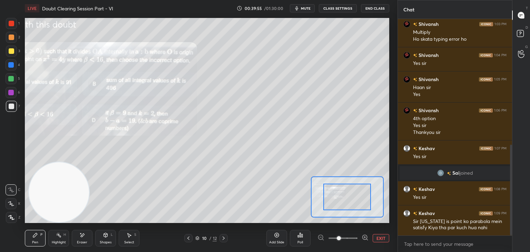
click at [350, 237] on span at bounding box center [342, 238] width 29 height 10
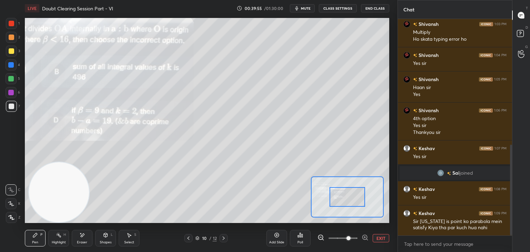
click at [350, 238] on span at bounding box center [348, 238] width 4 height 4
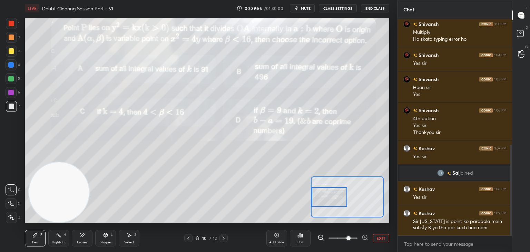
drag, startPoint x: 361, startPoint y: 199, endPoint x: 312, endPoint y: 193, distance: 49.3
click at [321, 200] on div at bounding box center [329, 197] width 36 height 20
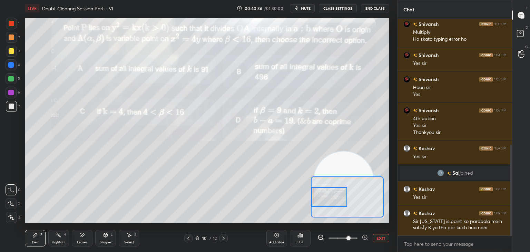
click at [350, 182] on div "Setting up your live class Poll for secs No correct answer Start poll" at bounding box center [207, 120] width 364 height 205
click at [356, 202] on div "Setting up your live class Poll for secs No correct answer Start poll" at bounding box center [207, 120] width 364 height 205
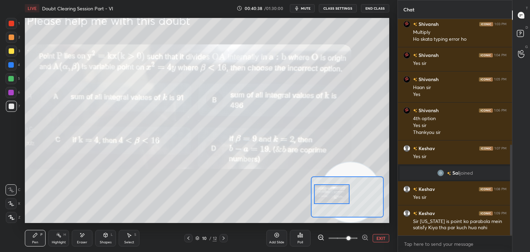
click at [330, 198] on div at bounding box center [332, 194] width 36 height 20
drag, startPoint x: 88, startPoint y: 235, endPoint x: 85, endPoint y: 236, distance: 3.7
click at [88, 235] on div "Eraser" at bounding box center [82, 238] width 21 height 17
click at [15, 216] on span "Erase all" at bounding box center [11, 217] width 10 height 5
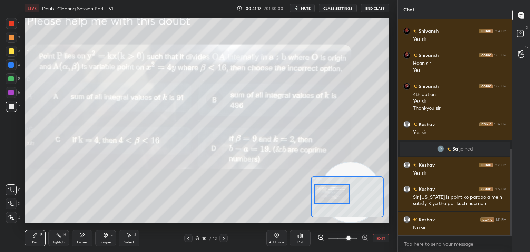
drag, startPoint x: 222, startPoint y: 237, endPoint x: 227, endPoint y: 237, distance: 4.5
click at [222, 238] on icon at bounding box center [224, 238] width 6 height 6
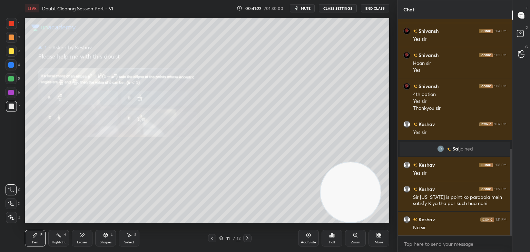
click at [353, 240] on div "Zoom" at bounding box center [355, 238] width 21 height 17
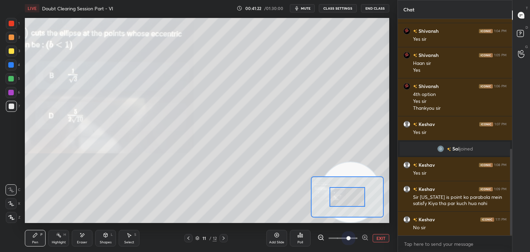
click at [351, 240] on span at bounding box center [342, 238] width 29 height 10
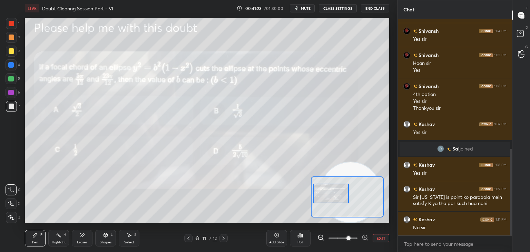
drag, startPoint x: 354, startPoint y: 197, endPoint x: 334, endPoint y: 191, distance: 20.4
click at [335, 192] on div at bounding box center [331, 193] width 36 height 20
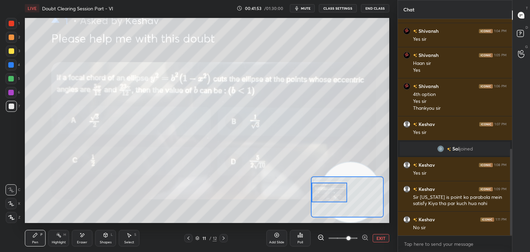
click at [376, 235] on button "EXIT" at bounding box center [380, 238] width 17 height 8
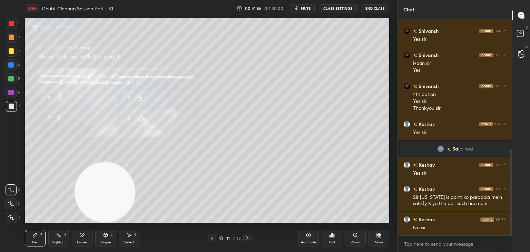
drag, startPoint x: 309, startPoint y: 185, endPoint x: 0, endPoint y: 187, distance: 309.3
click at [7, 191] on div "1 2 3 4 5 6 7 C X Z E E Erase all H H LIVE Doubt Clearing Session Part - VI 00:…" at bounding box center [196, 126] width 392 height 252
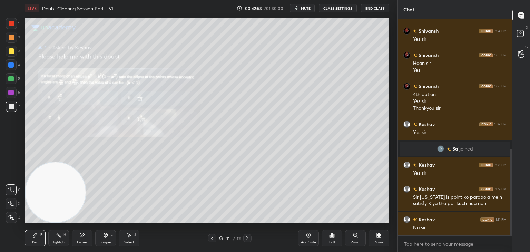
click at [352, 236] on div "Zoom" at bounding box center [355, 238] width 21 height 17
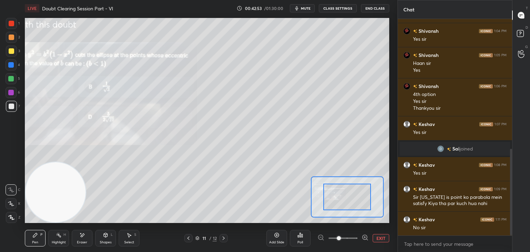
click at [347, 237] on span at bounding box center [342, 238] width 29 height 10
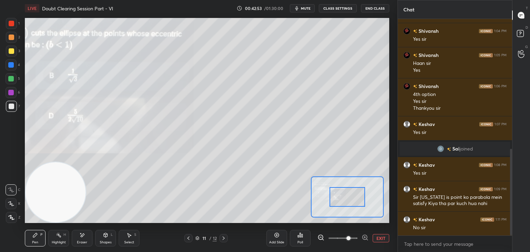
click at [348, 236] on span at bounding box center [348, 238] width 4 height 4
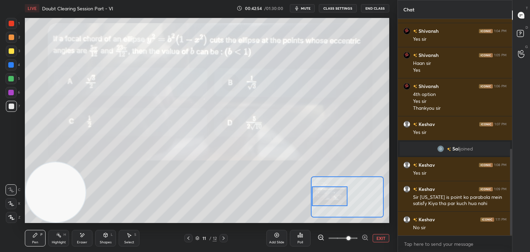
drag, startPoint x: 352, startPoint y: 191, endPoint x: 334, endPoint y: 188, distance: 17.8
click at [335, 190] on div at bounding box center [330, 196] width 36 height 20
click at [378, 236] on button "EXIT" at bounding box center [380, 238] width 17 height 8
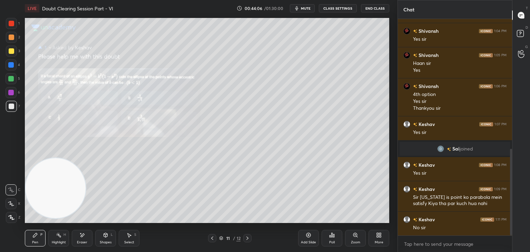
drag, startPoint x: 55, startPoint y: 184, endPoint x: 46, endPoint y: 82, distance: 102.5
click at [46, 158] on video at bounding box center [56, 188] width 60 height 60
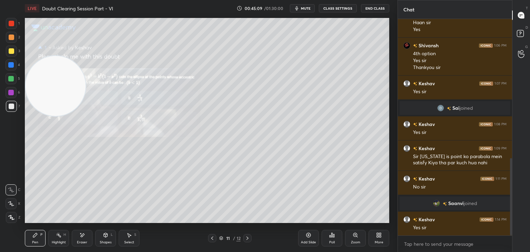
scroll to position [388, 0]
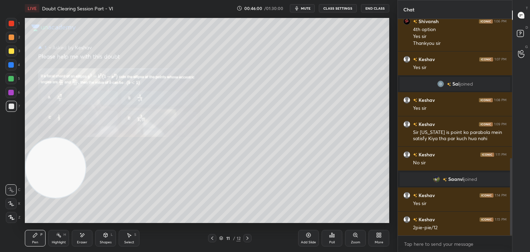
drag, startPoint x: 35, startPoint y: 79, endPoint x: 17, endPoint y: 174, distance: 97.7
click at [17, 174] on div "1 2 3 4 5 6 7 C X Z E E Erase all H H LIVE Doubt Clearing Session Part - VI 00:…" at bounding box center [196, 126] width 392 height 252
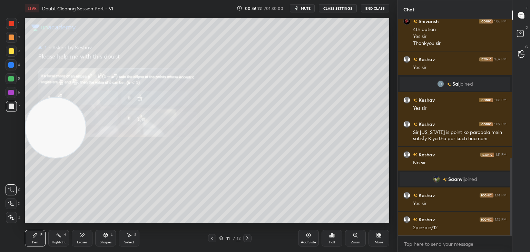
drag, startPoint x: 48, startPoint y: 171, endPoint x: 39, endPoint y: 83, distance: 89.1
click at [39, 98] on video at bounding box center [56, 128] width 60 height 60
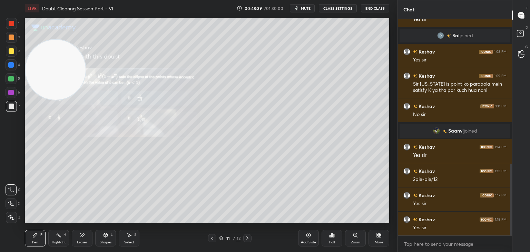
scroll to position [443, 0]
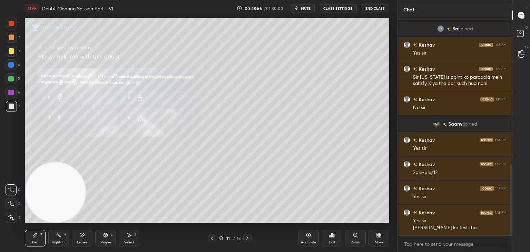
drag, startPoint x: 55, startPoint y: 80, endPoint x: 51, endPoint y: 236, distance: 155.6
click at [34, 249] on div "LIVE Doubt Clearing Session Part - VI 00:48:56 / 01:30:00 mute CLASS SETTINGS E…" at bounding box center [207, 126] width 370 height 252
click at [246, 239] on icon at bounding box center [247, 238] width 6 height 6
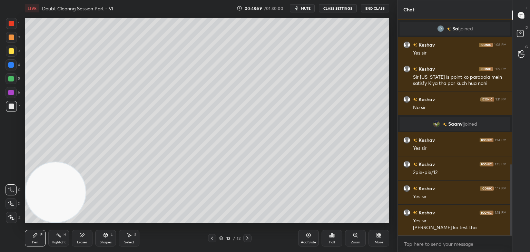
click at [212, 236] on icon at bounding box center [212, 238] width 6 height 6
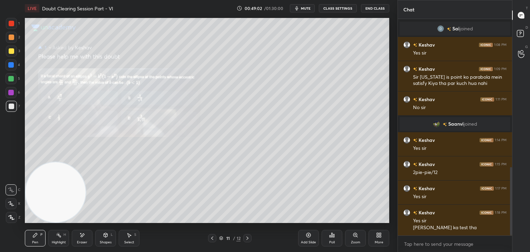
scroll to position [468, 0]
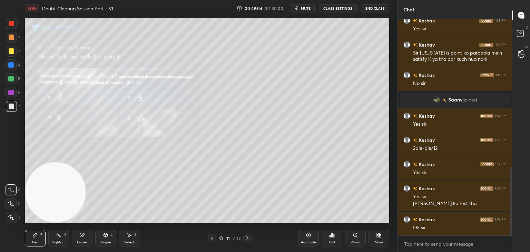
click at [213, 240] on div at bounding box center [212, 238] width 8 height 8
click at [352, 232] on icon at bounding box center [355, 235] width 6 height 6
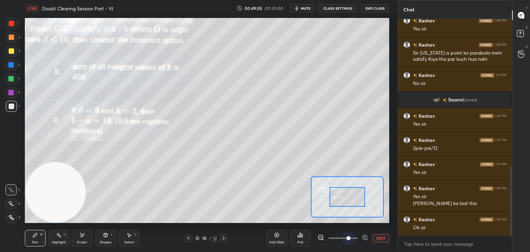
click at [351, 233] on span at bounding box center [342, 238] width 29 height 10
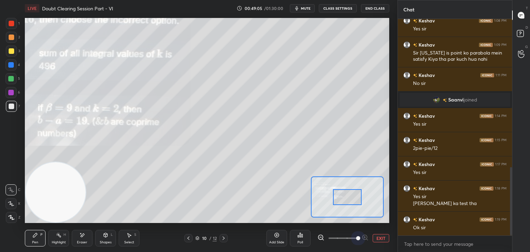
click at [353, 233] on span at bounding box center [342, 238] width 29 height 10
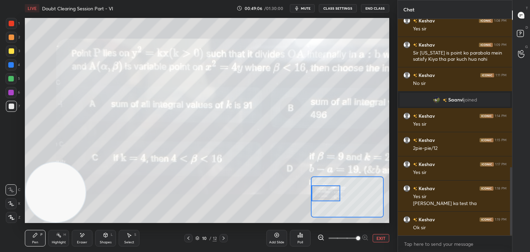
click at [310, 194] on div "Setting up your live class Poll for secs No correct answer Start poll" at bounding box center [207, 120] width 364 height 205
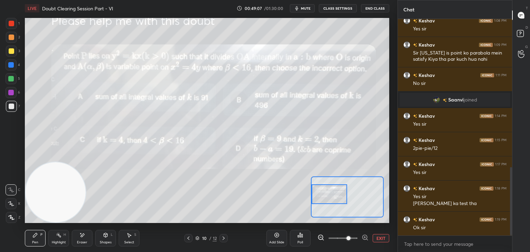
click at [343, 236] on span at bounding box center [342, 238] width 29 height 10
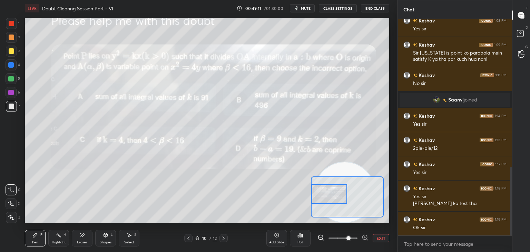
drag, startPoint x: 61, startPoint y: 197, endPoint x: 342, endPoint y: 234, distance: 283.8
click at [342, 234] on div "LIVE Doubt Clearing Session Part - VI 00:49:11 / 01:30:00 mute CLASS SETTINGS E…" at bounding box center [207, 126] width 370 height 252
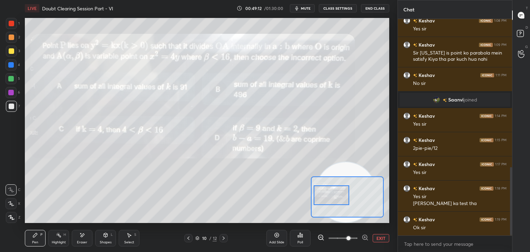
scroll to position [484, 0]
click at [332, 199] on div at bounding box center [331, 195] width 36 height 20
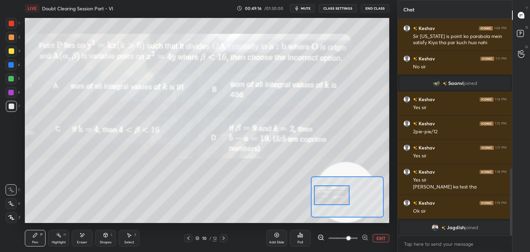
click at [434, 228] on img "grid" at bounding box center [434, 227] width 7 height 7
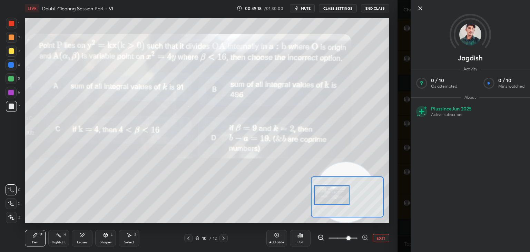
scroll to position [477, 0]
click at [418, 7] on icon at bounding box center [420, 8] width 8 height 8
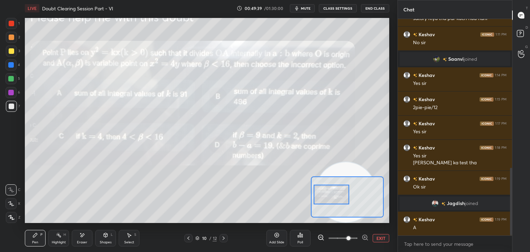
click at [340, 196] on div at bounding box center [331, 194] width 36 height 20
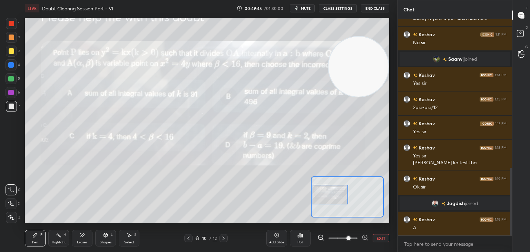
drag, startPoint x: 350, startPoint y: 172, endPoint x: 380, endPoint y: 33, distance: 142.4
click at [375, 43] on video at bounding box center [358, 67] width 60 height 60
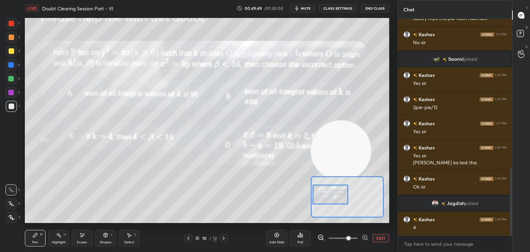
click at [345, 214] on div "Setting up your live class Poll for secs No correct answer Start poll" at bounding box center [207, 120] width 364 height 205
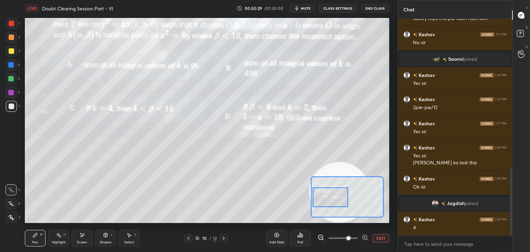
click at [333, 199] on div at bounding box center [330, 197] width 36 height 20
click at [80, 237] on icon at bounding box center [82, 235] width 6 height 6
click at [12, 217] on span "Erase all" at bounding box center [11, 217] width 10 height 5
click at [384, 237] on button "EXIT" at bounding box center [380, 238] width 17 height 8
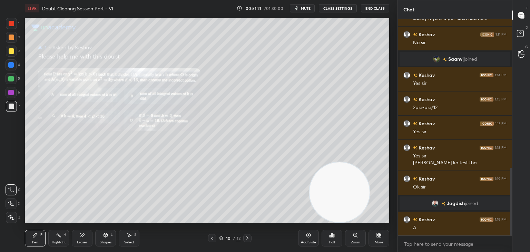
click at [77, 236] on div "Eraser" at bounding box center [82, 238] width 21 height 17
drag, startPoint x: 37, startPoint y: 237, endPoint x: 38, endPoint y: 229, distance: 7.6
click at [37, 236] on icon at bounding box center [35, 235] width 6 height 6
click at [85, 236] on div "Eraser" at bounding box center [82, 238] width 21 height 17
click at [35, 242] on div "Pen" at bounding box center [35, 241] width 6 height 3
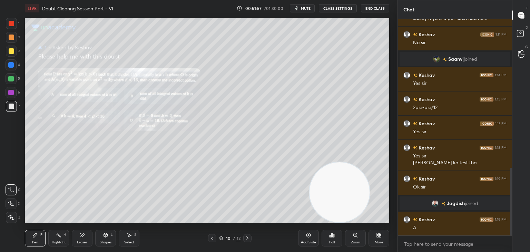
click at [79, 231] on div "Eraser" at bounding box center [82, 238] width 21 height 17
click at [32, 231] on div "Pen P" at bounding box center [35, 238] width 21 height 17
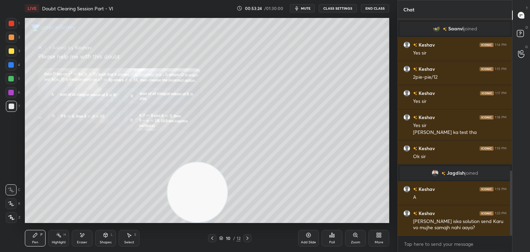
drag, startPoint x: 247, startPoint y: 209, endPoint x: 1, endPoint y: 232, distance: 246.7
click at [1, 232] on div "1 2 3 4 5 6 7 C X Z E E Erase all H H LIVE Doubt Clearing Session Part - VI 00:…" at bounding box center [196, 126] width 392 height 252
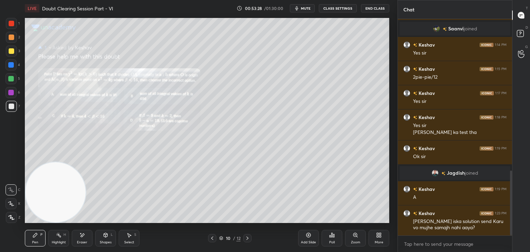
scroll to position [537, 0]
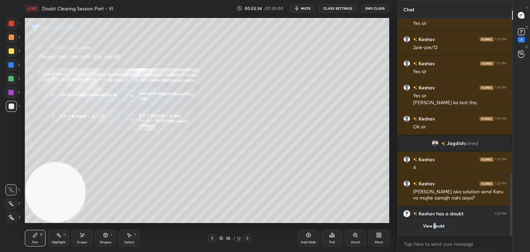
click at [433, 228] on button "View doubt" at bounding box center [433, 225] width 41 height 11
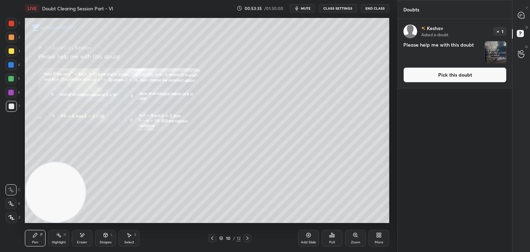
click at [431, 76] on button "Pick this doubt" at bounding box center [454, 74] width 103 height 15
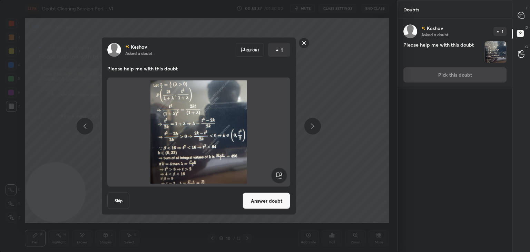
click at [266, 209] on div "[PERSON_NAME] Asked a doubt Report 1 Please help me with this doubt Skip Answer…" at bounding box center [198, 126] width 194 height 178
click at [270, 203] on button "Answer doubt" at bounding box center [266, 200] width 48 height 17
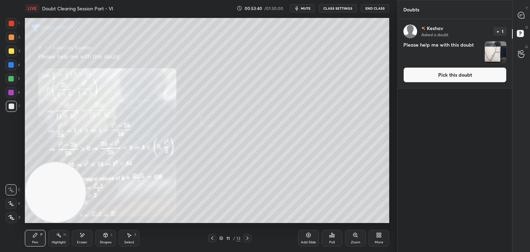
click at [436, 77] on button "Pick this doubt" at bounding box center [454, 74] width 103 height 15
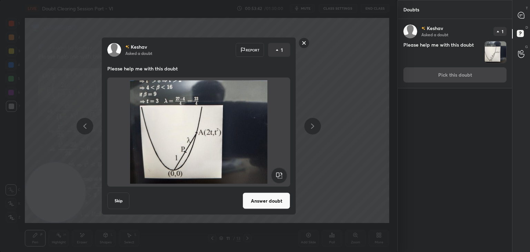
click at [268, 202] on button "Answer doubt" at bounding box center [266, 200] width 48 height 17
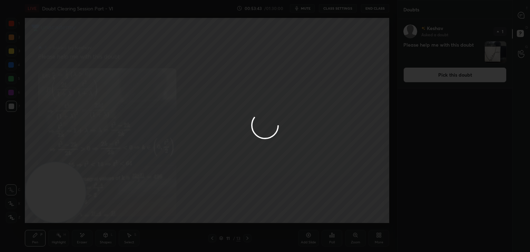
click at [517, 17] on div at bounding box center [265, 126] width 530 height 252
click at [517, 18] on div at bounding box center [265, 126] width 530 height 252
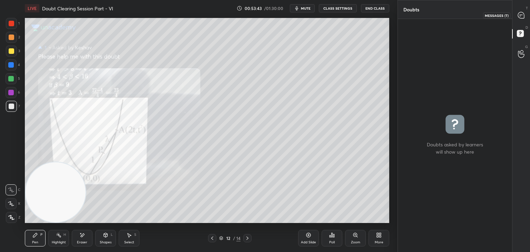
click at [518, 18] on icon at bounding box center [520, 15] width 7 height 7
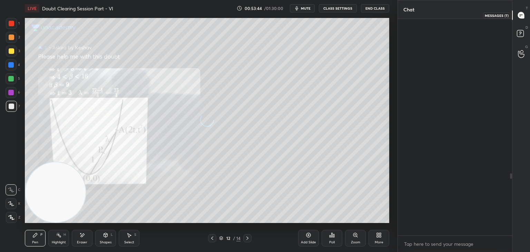
click at [518, 19] on div at bounding box center [521, 15] width 14 height 12
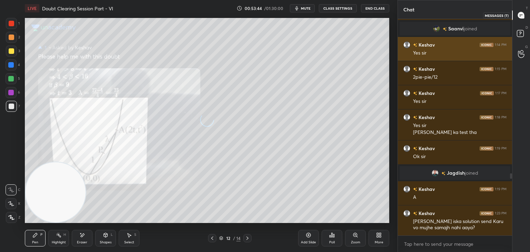
scroll to position [214, 112]
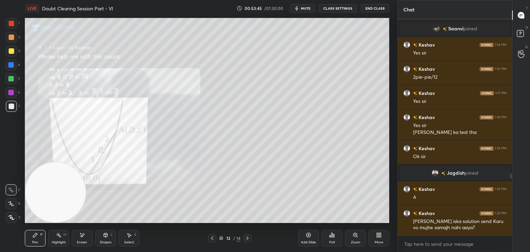
click at [217, 237] on div "12 / 14" at bounding box center [229, 238] width 43 height 8
click at [214, 238] on icon at bounding box center [212, 238] width 6 height 6
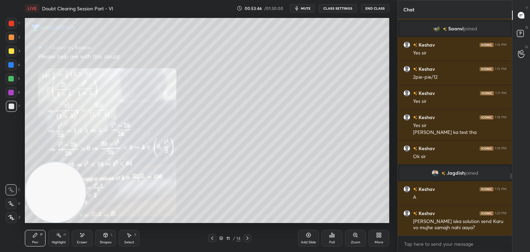
click at [352, 233] on div "Zoom" at bounding box center [355, 238] width 21 height 17
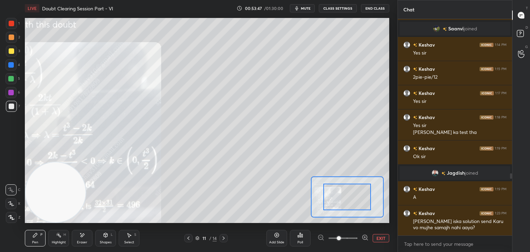
click at [350, 236] on span at bounding box center [342, 238] width 29 height 10
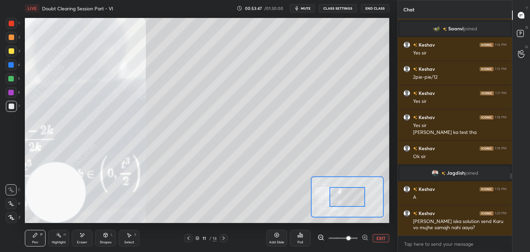
drag, startPoint x: 350, startPoint y: 237, endPoint x: 349, endPoint y: 233, distance: 3.9
click at [350, 236] on span at bounding box center [348, 238] width 4 height 4
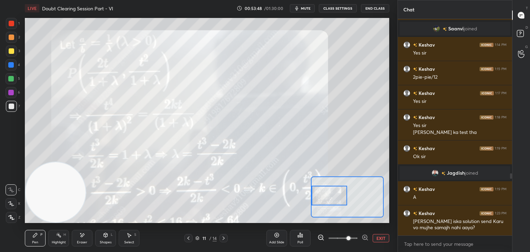
drag, startPoint x: 361, startPoint y: 198, endPoint x: 330, endPoint y: 196, distance: 31.8
click at [328, 198] on div at bounding box center [329, 196] width 36 height 20
drag, startPoint x: 332, startPoint y: 196, endPoint x: 320, endPoint y: 186, distance: 15.2
click at [324, 195] on div at bounding box center [329, 195] width 36 height 20
click at [11, 22] on div at bounding box center [12, 24] width 6 height 6
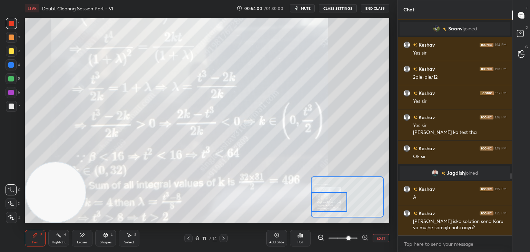
drag, startPoint x: 330, startPoint y: 193, endPoint x: 328, endPoint y: 200, distance: 7.4
click at [329, 200] on div at bounding box center [329, 202] width 36 height 20
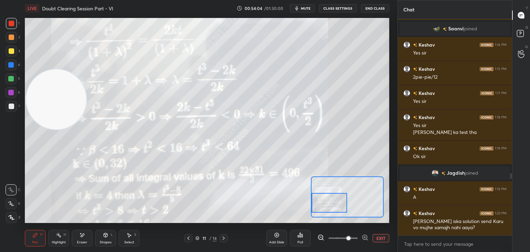
drag, startPoint x: 57, startPoint y: 198, endPoint x: 66, endPoint y: 73, distance: 125.9
click at [66, 73] on video at bounding box center [56, 99] width 60 height 60
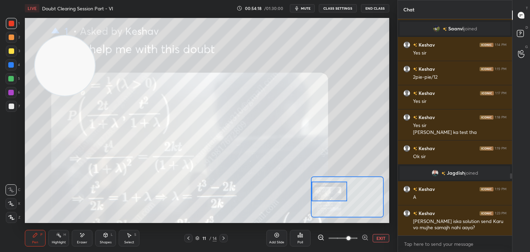
drag, startPoint x: 330, startPoint y: 201, endPoint x: 326, endPoint y: 189, distance: 13.4
click at [327, 189] on div at bounding box center [329, 191] width 36 height 20
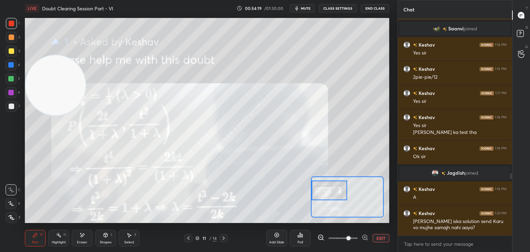
drag, startPoint x: 70, startPoint y: 94, endPoint x: 17, endPoint y: 265, distance: 178.9
click at [17, 0] on html "1 2 3 4 5 6 7 C X Z E E Erase all H H LIVE Doubt Clearing Session Part - VI 00:…" at bounding box center [265, 0] width 530 height 0
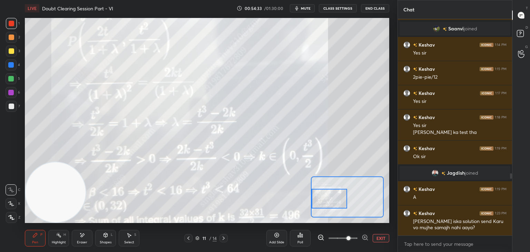
drag, startPoint x: 327, startPoint y: 195, endPoint x: 324, endPoint y: 191, distance: 4.7
click at [327, 199] on div at bounding box center [329, 199] width 36 height 20
click at [189, 239] on icon at bounding box center [189, 238] width 6 height 6
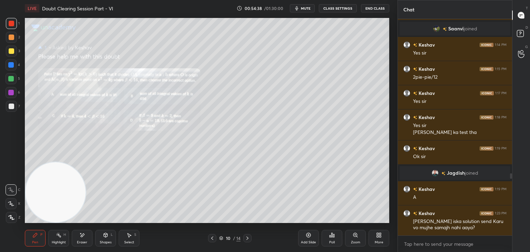
click at [246, 236] on icon at bounding box center [247, 238] width 6 height 6
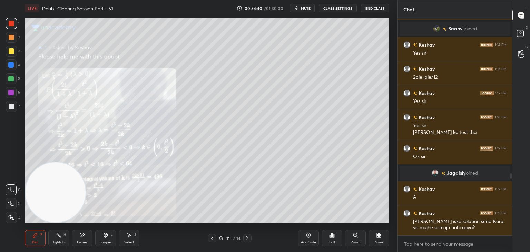
click at [355, 237] on icon at bounding box center [355, 235] width 6 height 6
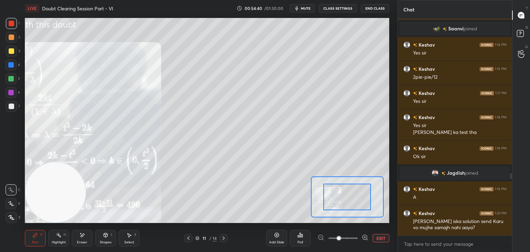
click at [353, 238] on span at bounding box center [342, 238] width 29 height 10
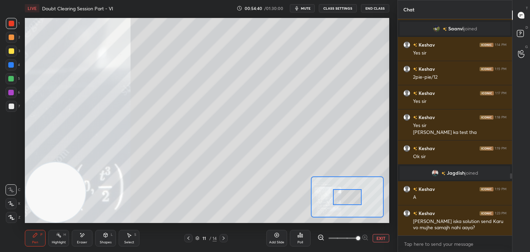
click at [358, 204] on div at bounding box center [347, 197] width 29 height 16
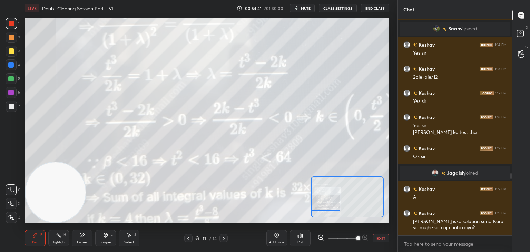
drag, startPoint x: 348, startPoint y: 204, endPoint x: 323, endPoint y: 204, distance: 24.8
click at [327, 208] on div at bounding box center [325, 202] width 29 height 16
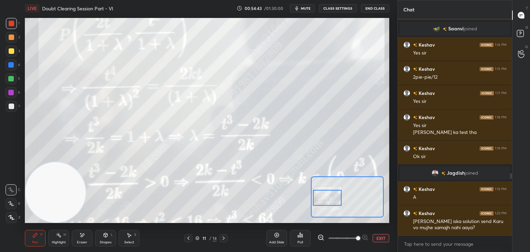
drag, startPoint x: 329, startPoint y: 198, endPoint x: 321, endPoint y: 189, distance: 11.7
click at [330, 194] on div at bounding box center [327, 198] width 29 height 16
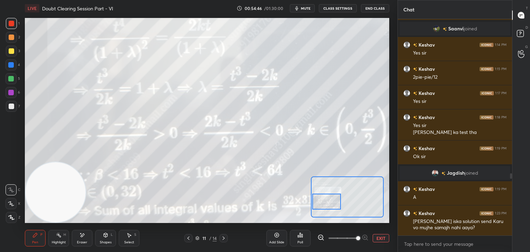
drag, startPoint x: 330, startPoint y: 191, endPoint x: 328, endPoint y: 194, distance: 3.7
click at [329, 195] on div at bounding box center [326, 201] width 29 height 16
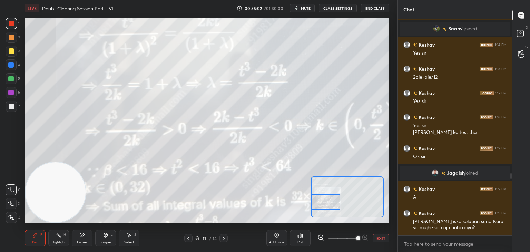
click at [341, 240] on span at bounding box center [342, 238] width 29 height 10
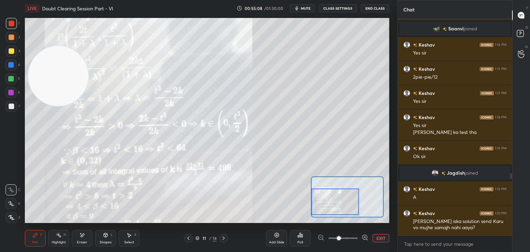
drag, startPoint x: 50, startPoint y: 166, endPoint x: 50, endPoint y: 51, distance: 114.5
click at [54, 46] on video at bounding box center [58, 76] width 60 height 60
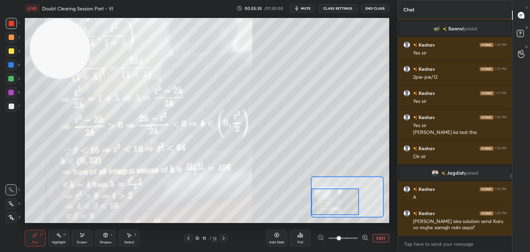
drag, startPoint x: 188, startPoint y: 237, endPoint x: 192, endPoint y: 236, distance: 4.3
click at [187, 237] on icon at bounding box center [189, 238] width 6 height 6
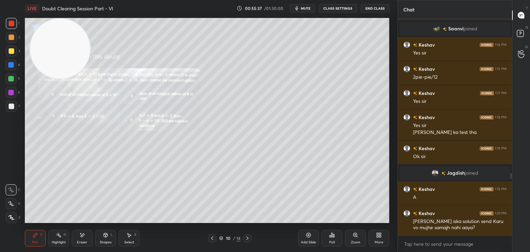
click at [355, 233] on icon at bounding box center [355, 235] width 6 height 6
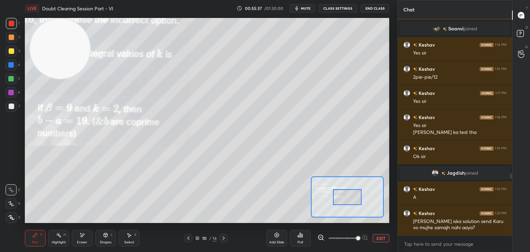
click at [353, 234] on span at bounding box center [342, 238] width 29 height 10
click at [356, 236] on span at bounding box center [358, 238] width 4 height 4
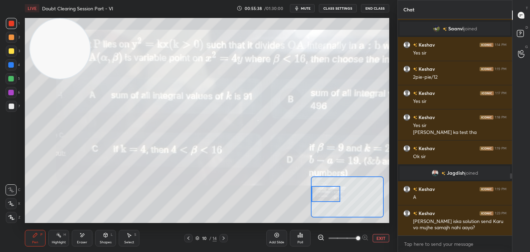
drag, startPoint x: 356, startPoint y: 193, endPoint x: 330, endPoint y: 189, distance: 26.2
click at [330, 190] on div at bounding box center [325, 194] width 29 height 16
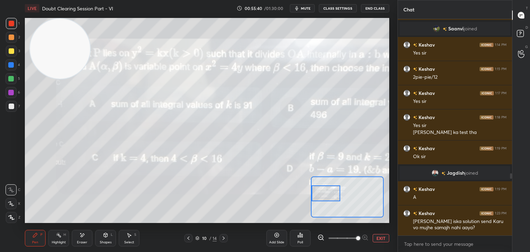
click at [382, 235] on button "EXIT" at bounding box center [380, 238] width 17 height 8
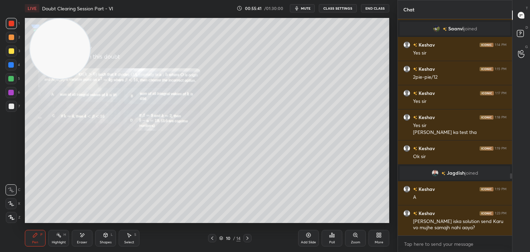
click at [246, 236] on icon at bounding box center [247, 238] width 6 height 6
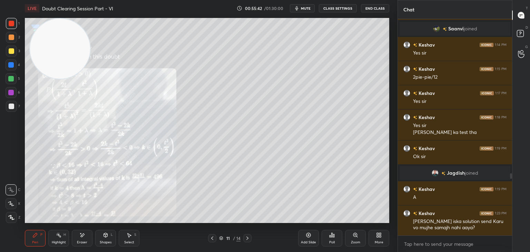
click at [350, 236] on div "Zoom" at bounding box center [355, 238] width 21 height 17
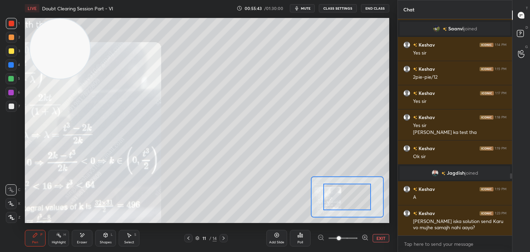
click at [352, 239] on span at bounding box center [342, 238] width 29 height 10
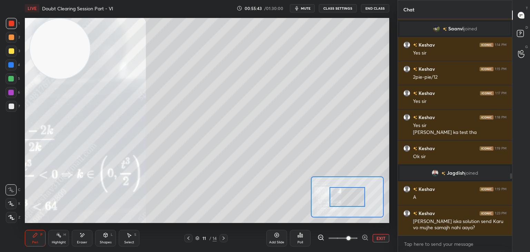
drag, startPoint x: 353, startPoint y: 239, endPoint x: 351, endPoint y: 228, distance: 11.2
click at [350, 238] on span at bounding box center [348, 238] width 4 height 4
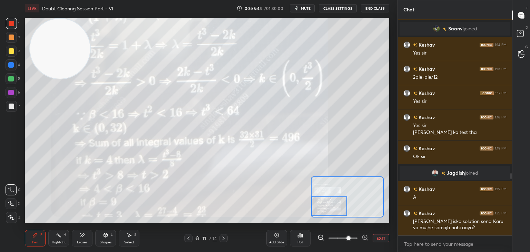
drag, startPoint x: 343, startPoint y: 199, endPoint x: 327, endPoint y: 198, distance: 16.3
click at [326, 207] on div at bounding box center [329, 206] width 36 height 20
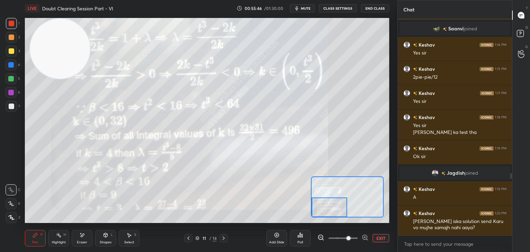
click at [331, 208] on div at bounding box center [329, 207] width 36 height 20
click at [191, 239] on div at bounding box center [188, 238] width 8 height 8
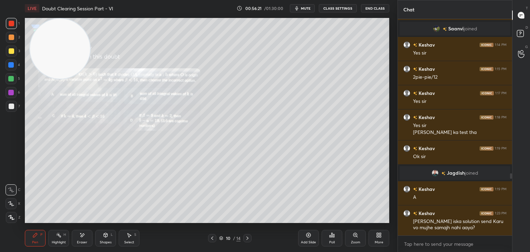
click at [354, 233] on icon at bounding box center [355, 235] width 6 height 6
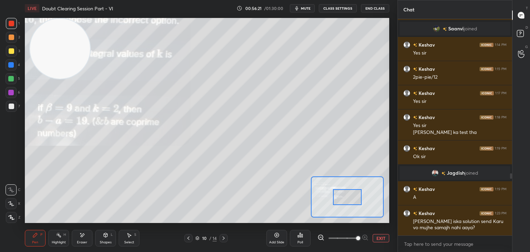
click at [356, 236] on span at bounding box center [358, 238] width 4 height 4
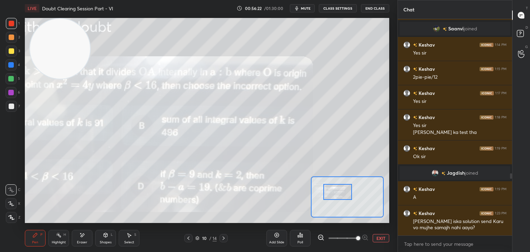
drag, startPoint x: 342, startPoint y: 192, endPoint x: 333, endPoint y: 188, distance: 9.7
click at [337, 191] on div at bounding box center [337, 192] width 29 height 16
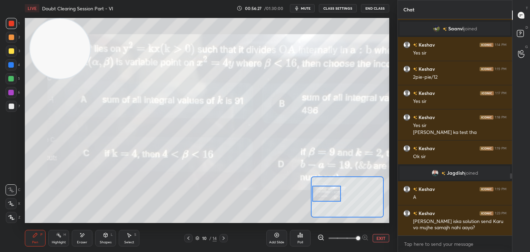
drag, startPoint x: 337, startPoint y: 190, endPoint x: 327, endPoint y: 192, distance: 10.5
click at [327, 192] on div at bounding box center [326, 194] width 29 height 16
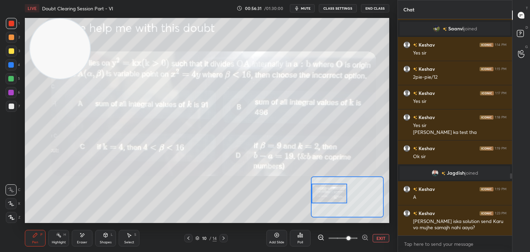
click at [346, 239] on span at bounding box center [342, 238] width 29 height 10
click at [383, 234] on button "EXIT" at bounding box center [380, 238] width 17 height 8
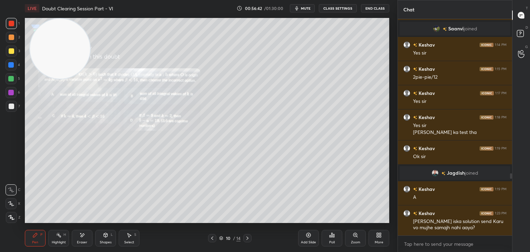
click at [245, 234] on div at bounding box center [247, 238] width 8 height 8
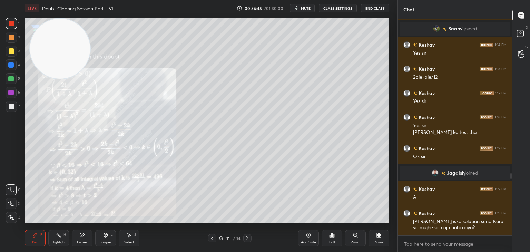
click at [353, 237] on icon at bounding box center [355, 235] width 6 height 6
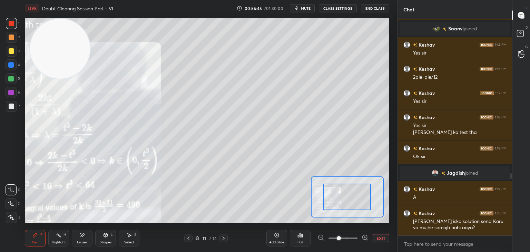
click at [353, 238] on span at bounding box center [342, 238] width 29 height 10
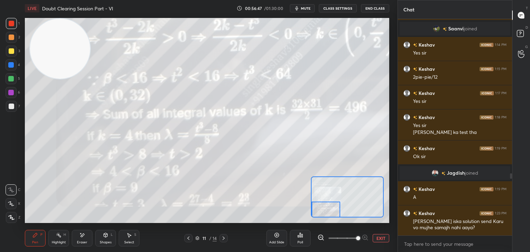
drag, startPoint x: 350, startPoint y: 202, endPoint x: 327, endPoint y: 222, distance: 31.0
click at [328, 223] on div "LIVE Doubt Clearing Session Part - VI 00:56:47 / 01:30:00 mute CLASS SETTINGS E…" at bounding box center [207, 126] width 370 height 252
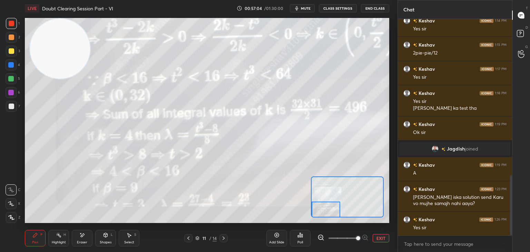
click at [375, 235] on button "EXIT" at bounding box center [380, 238] width 17 height 8
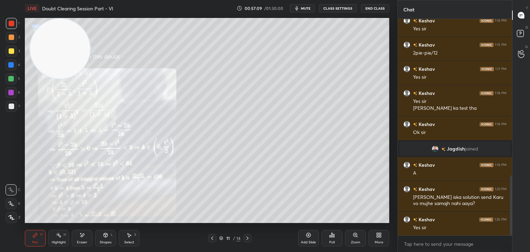
click at [211, 238] on icon at bounding box center [212, 238] width 6 height 6
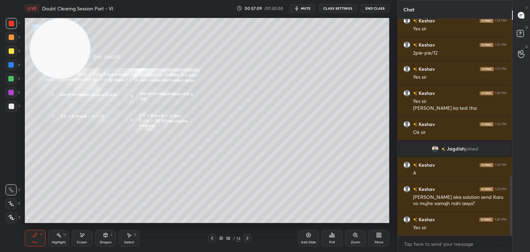
click at [353, 236] on icon at bounding box center [355, 235] width 6 height 6
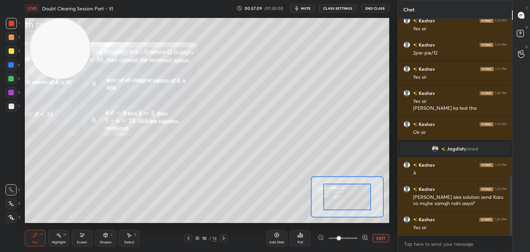
click at [354, 237] on span at bounding box center [342, 238] width 29 height 10
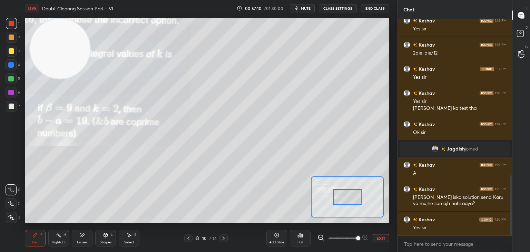
drag, startPoint x: 356, startPoint y: 238, endPoint x: 354, endPoint y: 233, distance: 4.6
click at [356, 237] on span at bounding box center [358, 238] width 4 height 4
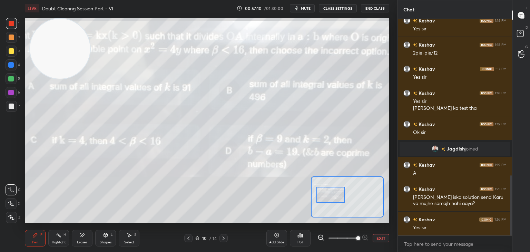
drag, startPoint x: 343, startPoint y: 193, endPoint x: 331, endPoint y: 192, distance: 12.5
click at [331, 192] on div at bounding box center [330, 195] width 29 height 16
drag, startPoint x: 378, startPoint y: 235, endPoint x: 366, endPoint y: 235, distance: 12.4
click at [378, 235] on button "EXIT" at bounding box center [380, 238] width 17 height 8
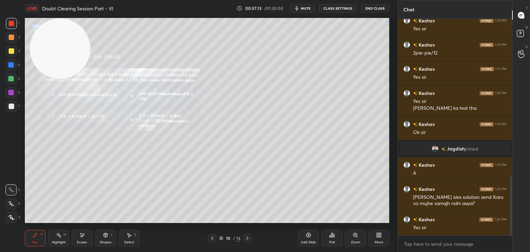
click at [246, 238] on icon at bounding box center [247, 238] width 6 height 6
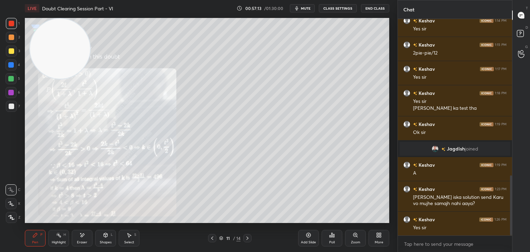
click at [246, 237] on icon at bounding box center [247, 238] width 6 height 6
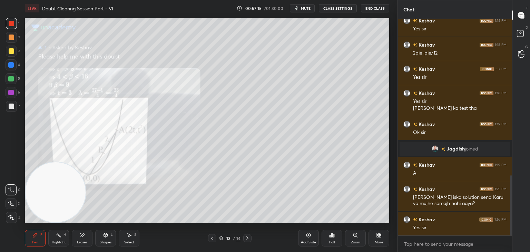
drag, startPoint x: 67, startPoint y: 79, endPoint x: 39, endPoint y: 181, distance: 105.6
click at [37, 234] on div "LIVE Doubt Clearing Session Part - VI 00:57:15 / 01:30:00 mute CLASS SETTINGS E…" at bounding box center [207, 126] width 370 height 252
click at [214, 239] on div "12 / 14" at bounding box center [229, 238] width 43 height 8
click at [209, 236] on icon at bounding box center [212, 238] width 6 height 6
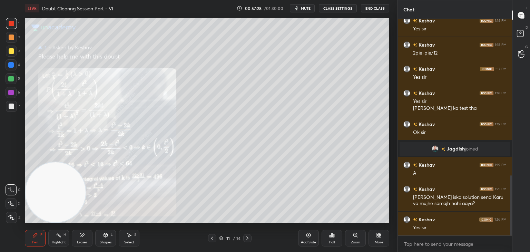
click at [354, 234] on icon at bounding box center [355, 235] width 6 height 6
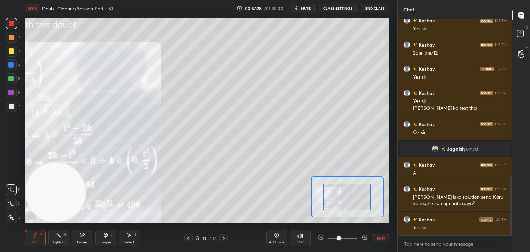
click at [355, 234] on span at bounding box center [342, 238] width 29 height 10
click at [341, 236] on span at bounding box center [339, 238] width 4 height 4
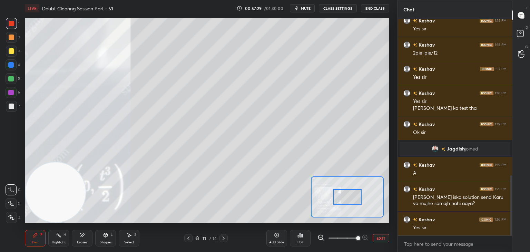
click at [186, 236] on icon at bounding box center [189, 238] width 6 height 6
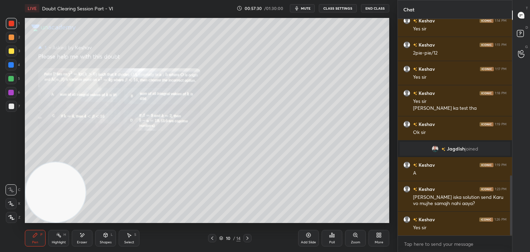
click at [357, 238] on div "Zoom" at bounding box center [355, 238] width 21 height 17
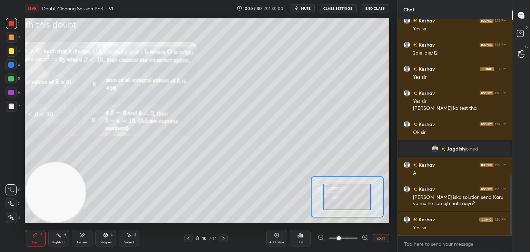
click at [355, 238] on span at bounding box center [342, 238] width 29 height 10
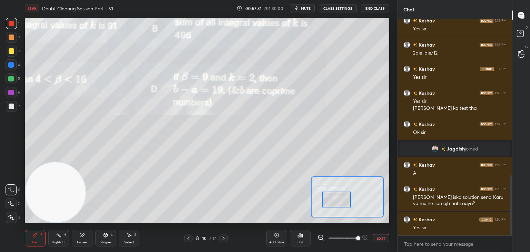
drag, startPoint x: 348, startPoint y: 200, endPoint x: 346, endPoint y: 204, distance: 4.2
click at [347, 205] on div at bounding box center [336, 199] width 29 height 16
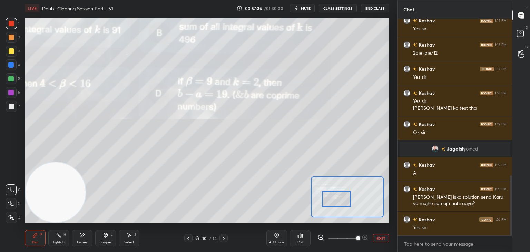
click at [384, 238] on button "EXIT" at bounding box center [380, 238] width 17 height 8
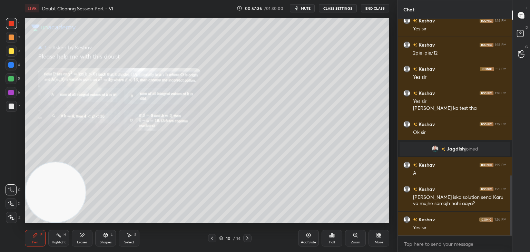
click at [244, 238] on div at bounding box center [247, 238] width 8 height 8
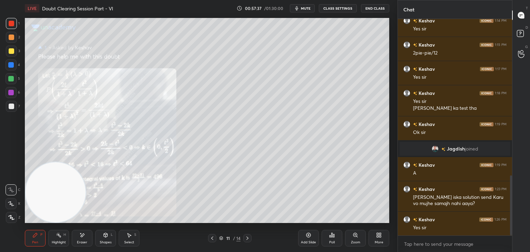
click at [248, 238] on icon at bounding box center [247, 238] width 6 height 6
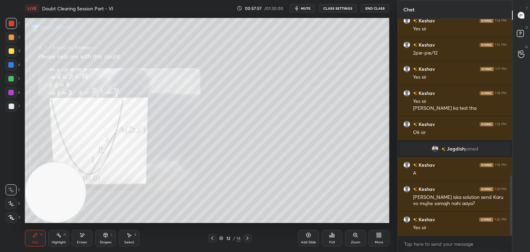
scroll to position [587, 0]
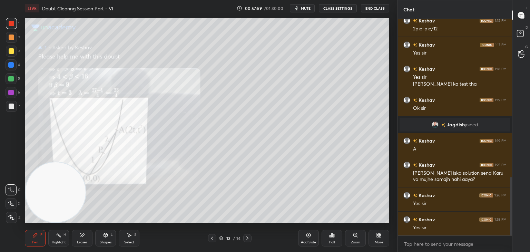
click at [245, 238] on icon at bounding box center [247, 238] width 6 height 6
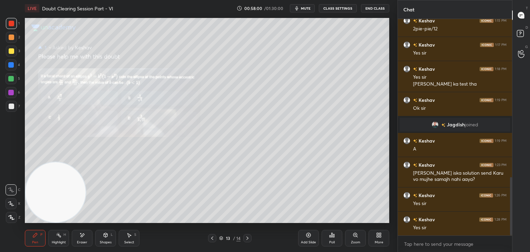
click at [243, 238] on div at bounding box center [247, 238] width 8 height 8
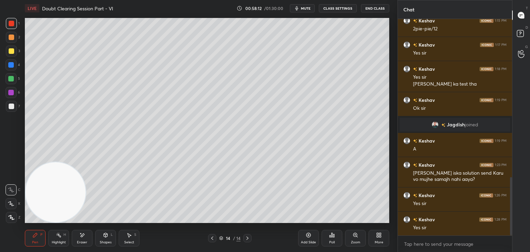
click at [212, 238] on icon at bounding box center [212, 238] width 6 height 6
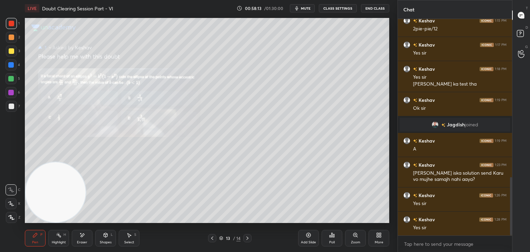
click at [212, 238] on icon at bounding box center [212, 238] width 6 height 6
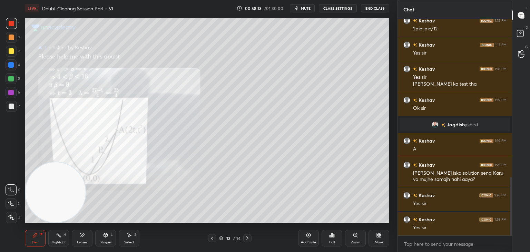
click at [212, 238] on icon at bounding box center [212, 238] width 6 height 6
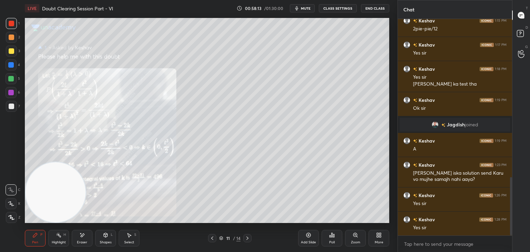
scroll to position [594, 0]
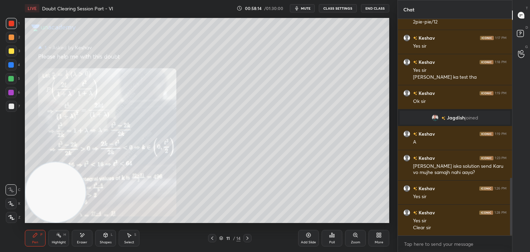
click at [213, 238] on icon at bounding box center [212, 238] width 6 height 6
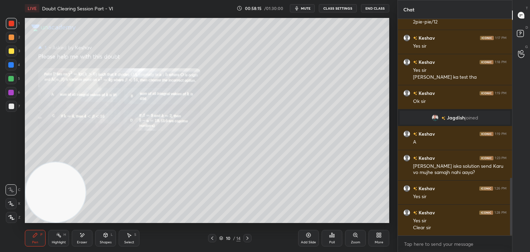
click at [84, 240] on div "Eraser" at bounding box center [82, 241] width 10 height 3
click at [12, 213] on div "Erase all" at bounding box center [11, 217] width 11 height 11
click at [247, 236] on icon at bounding box center [247, 238] width 6 height 6
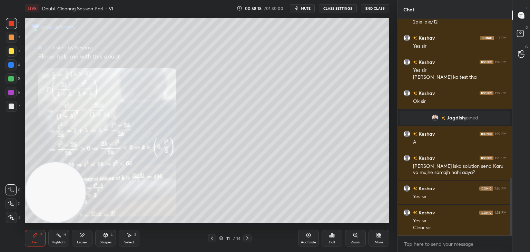
click at [247, 237] on icon at bounding box center [247, 238] width 6 height 6
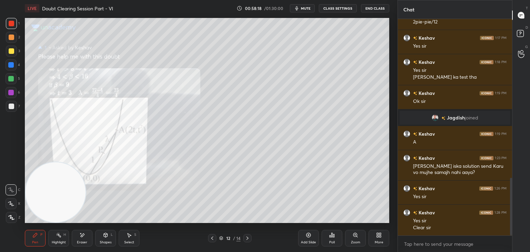
click at [247, 236] on icon at bounding box center [247, 238] width 6 height 6
click at [246, 236] on icon at bounding box center [247, 238] width 6 height 6
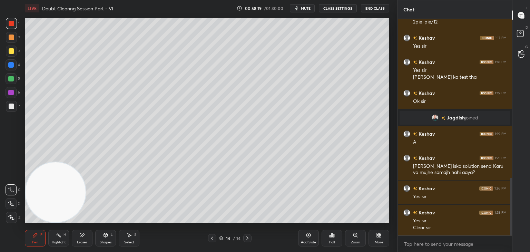
click at [296, 4] on button "mute" at bounding box center [302, 8] width 25 height 8
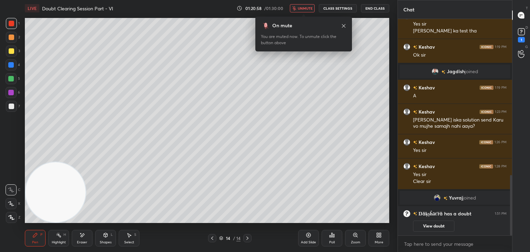
scroll to position [561, 0]
click at [212, 238] on icon at bounding box center [212, 238] width 6 height 6
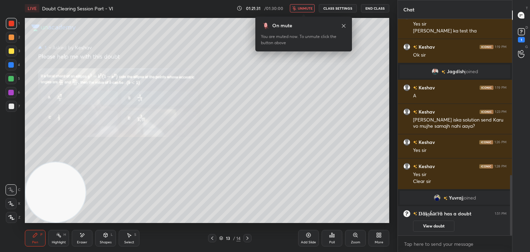
click at [416, 227] on button "View doubt" at bounding box center [433, 225] width 41 height 11
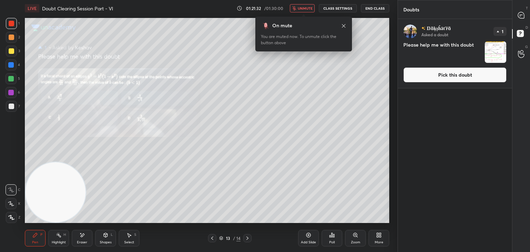
click at [436, 66] on div "Ŋäķșĥāťřä Asked a doubt 1 Please help me with this doubt Pick this doubt" at bounding box center [455, 53] width 114 height 69
click at [432, 78] on button "Pick this doubt" at bounding box center [454, 74] width 103 height 15
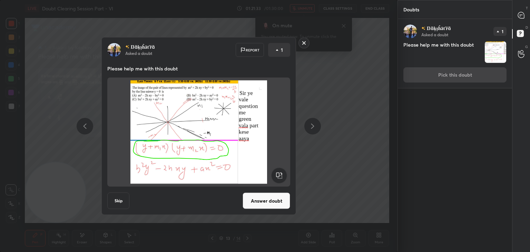
click at [262, 199] on button "Answer doubt" at bounding box center [266, 200] width 48 height 17
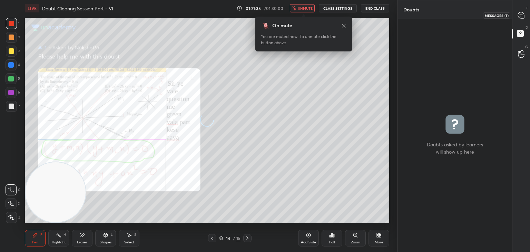
drag, startPoint x: 521, startPoint y: 16, endPoint x: 510, endPoint y: 14, distance: 11.1
click at [521, 14] on icon at bounding box center [521, 15] width 6 height 6
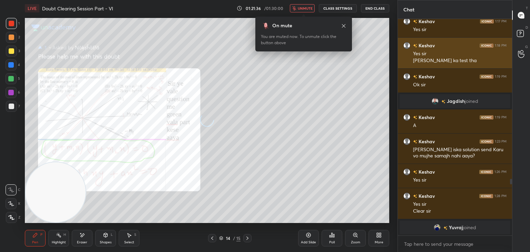
scroll to position [214, 112]
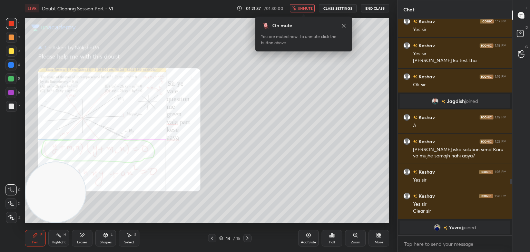
click at [297, 7] on button "unmute" at bounding box center [302, 8] width 25 height 8
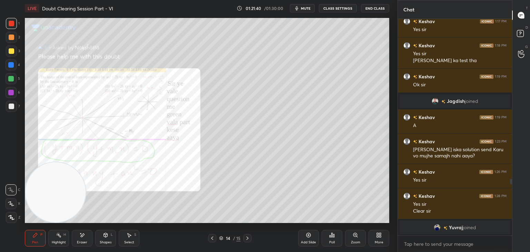
click at [354, 238] on div "Zoom" at bounding box center [355, 238] width 21 height 17
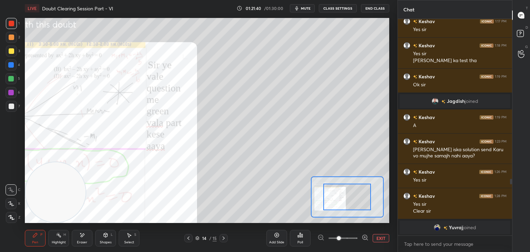
click at [354, 238] on span at bounding box center [342, 238] width 29 height 10
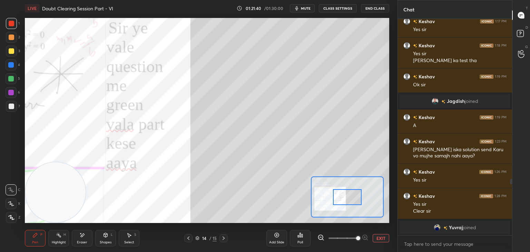
click at [356, 237] on span at bounding box center [358, 238] width 4 height 4
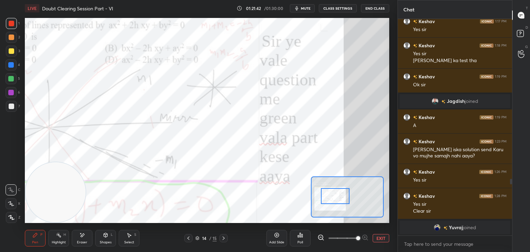
drag, startPoint x: 348, startPoint y: 198, endPoint x: 337, endPoint y: 197, distance: 11.1
click at [337, 197] on div at bounding box center [335, 196] width 29 height 16
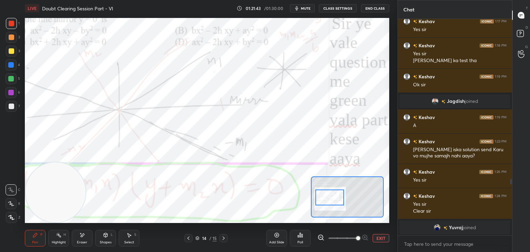
drag, startPoint x: 339, startPoint y: 197, endPoint x: 331, endPoint y: 199, distance: 8.1
click at [331, 198] on div at bounding box center [329, 197] width 29 height 16
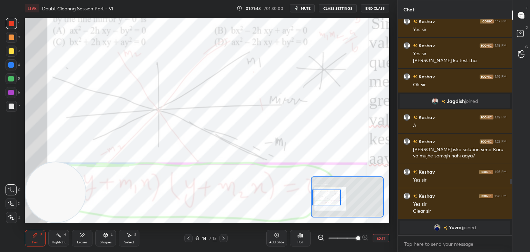
click at [341, 239] on span at bounding box center [342, 238] width 29 height 10
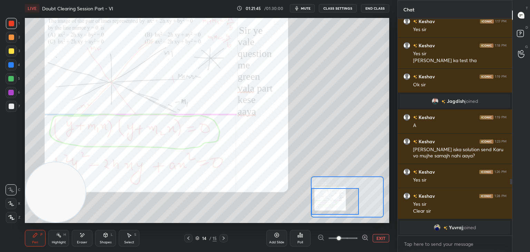
drag, startPoint x: 336, startPoint y: 201, endPoint x: 327, endPoint y: 197, distance: 9.9
click at [327, 198] on div at bounding box center [335, 201] width 48 height 27
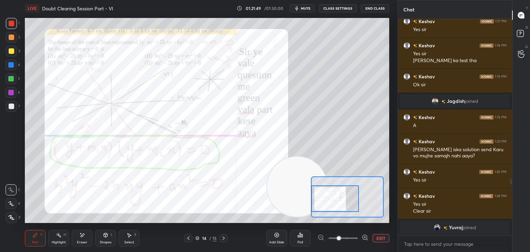
drag, startPoint x: 63, startPoint y: 196, endPoint x: 305, endPoint y: 181, distance: 242.5
click at [327, 187] on div "Setting up your live class Poll for secs No correct answer Start poll" at bounding box center [207, 120] width 364 height 205
drag, startPoint x: 302, startPoint y: 7, endPoint x: 302, endPoint y: 15, distance: 8.6
click at [302, 6] on span "mute" at bounding box center [306, 8] width 10 height 5
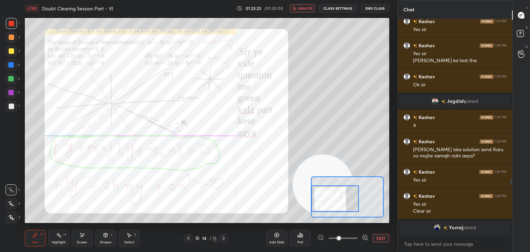
click at [303, 4] on button "unmute" at bounding box center [302, 8] width 25 height 8
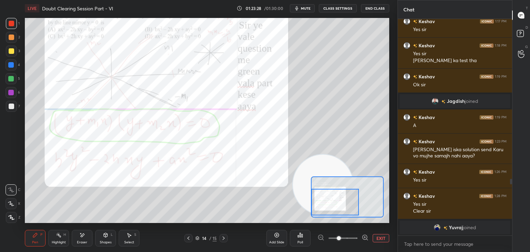
drag, startPoint x: 338, startPoint y: 207, endPoint x: 327, endPoint y: 197, distance: 14.4
click at [324, 199] on div at bounding box center [335, 202] width 48 height 27
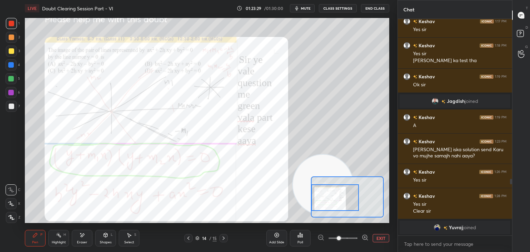
click at [325, 196] on div at bounding box center [335, 197] width 48 height 27
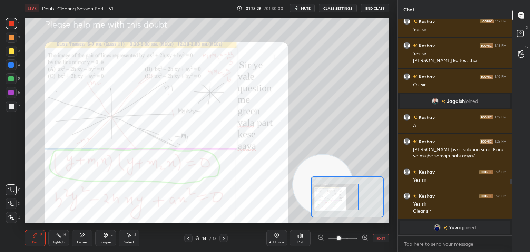
click at [328, 197] on div at bounding box center [335, 196] width 48 height 27
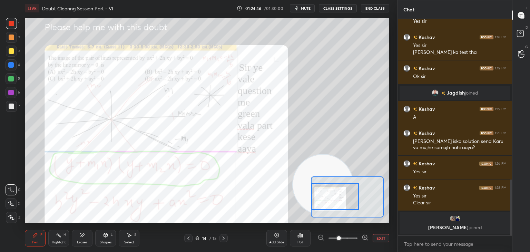
scroll to position [569, 0]
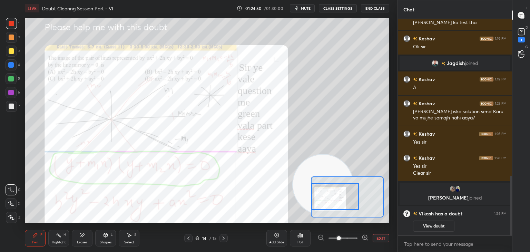
click at [375, 242] on div "Add Slide Poll EXIT" at bounding box center [327, 238] width 123 height 39
click at [440, 223] on button "View doubt" at bounding box center [433, 225] width 41 height 11
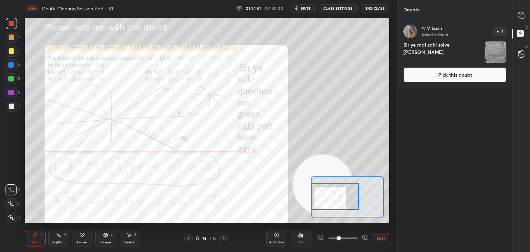
click at [430, 77] on button "Pick this doubt" at bounding box center [454, 74] width 103 height 15
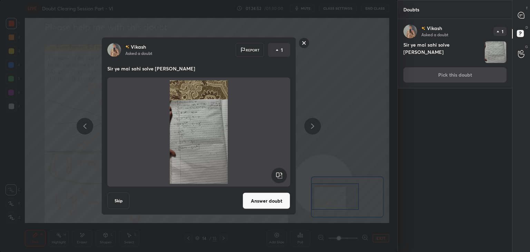
click at [264, 204] on button "Answer doubt" at bounding box center [266, 200] width 48 height 17
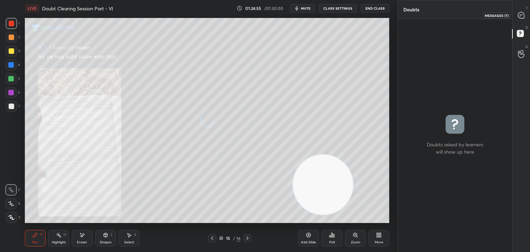
click at [520, 14] on icon at bounding box center [520, 15] width 7 height 7
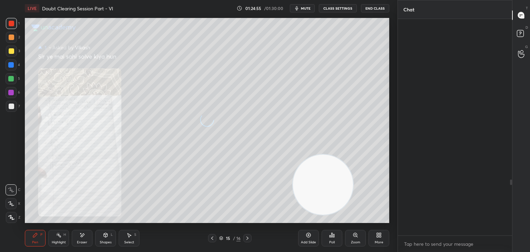
scroll to position [214, 112]
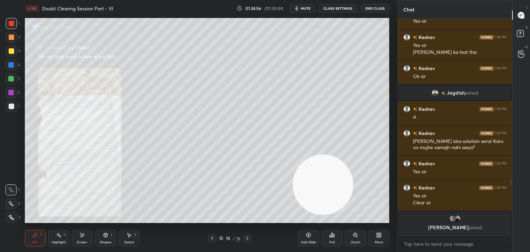
click at [350, 238] on div "Zoom" at bounding box center [355, 238] width 21 height 17
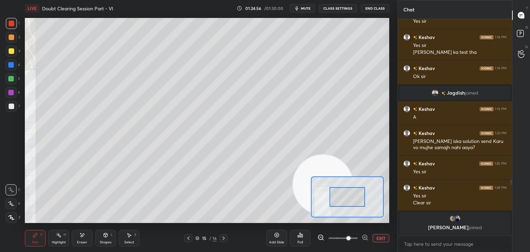
click at [348, 239] on span at bounding box center [342, 238] width 29 height 10
click at [350, 239] on span at bounding box center [348, 238] width 4 height 4
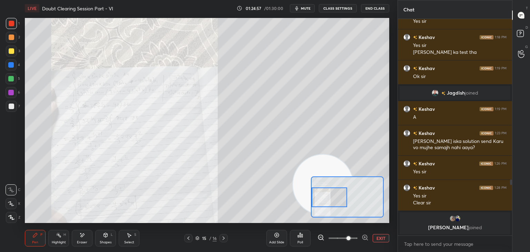
drag, startPoint x: 328, startPoint y: 199, endPoint x: 312, endPoint y: 202, distance: 16.1
click at [312, 202] on div at bounding box center [329, 197] width 36 height 20
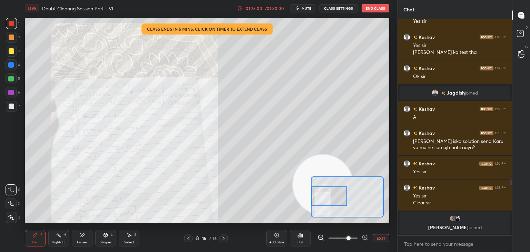
drag, startPoint x: 322, startPoint y: 197, endPoint x: 314, endPoint y: 197, distance: 8.0
click at [312, 196] on div at bounding box center [329, 196] width 36 height 20
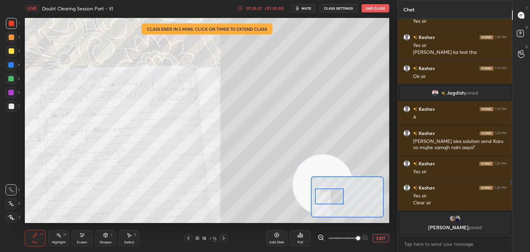
drag, startPoint x: 351, startPoint y: 238, endPoint x: 358, endPoint y: 239, distance: 7.6
click at [358, 239] on span at bounding box center [358, 238] width 4 height 4
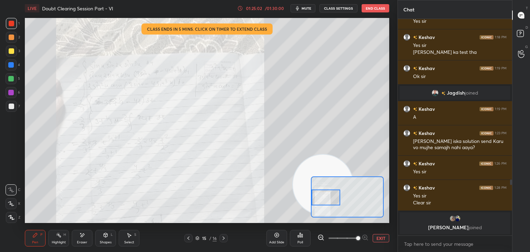
drag, startPoint x: 322, startPoint y: 198, endPoint x: 317, endPoint y: 199, distance: 5.2
click at [317, 199] on div at bounding box center [325, 197] width 29 height 16
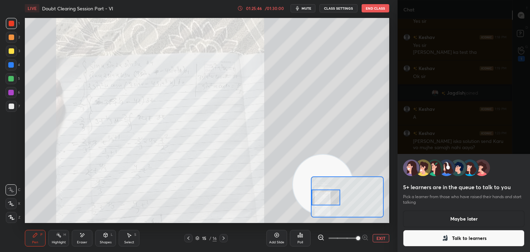
click at [449, 237] on button "Talk to learners" at bounding box center [463, 238] width 121 height 17
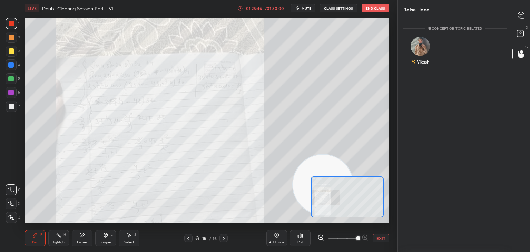
scroll to position [2, 2]
drag, startPoint x: 424, startPoint y: 55, endPoint x: 418, endPoint y: 60, distance: 8.6
click at [424, 54] on div "Vikash" at bounding box center [420, 52] width 34 height 40
click at [417, 70] on div "[PERSON_NAME] INVITE" at bounding box center [420, 53] width 34 height 43
click at [419, 64] on button "INVITE" at bounding box center [420, 66] width 28 height 9
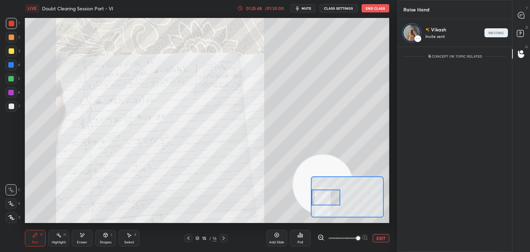
scroll to position [2, 2]
click at [521, 17] on icon at bounding box center [521, 15] width 6 height 6
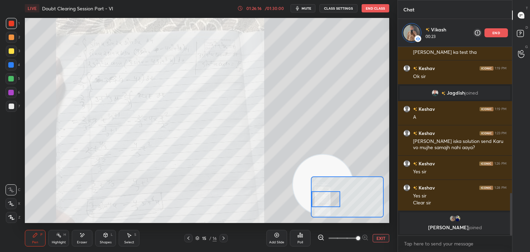
drag, startPoint x: 327, startPoint y: 200, endPoint x: 317, endPoint y: 200, distance: 9.7
click at [318, 200] on div at bounding box center [325, 199] width 29 height 16
click at [10, 53] on div at bounding box center [12, 51] width 6 height 6
click at [378, 237] on button "EXIT" at bounding box center [380, 238] width 17 height 8
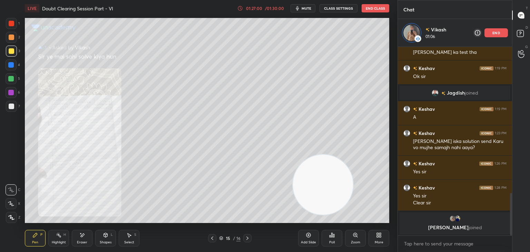
click at [83, 238] on div "Eraser" at bounding box center [82, 238] width 21 height 17
click at [42, 236] on div "Pen P" at bounding box center [35, 238] width 21 height 17
click at [350, 241] on div "Zoom" at bounding box center [355, 238] width 21 height 17
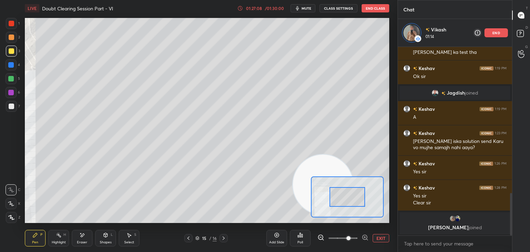
click at [350, 240] on span at bounding box center [342, 238] width 29 height 10
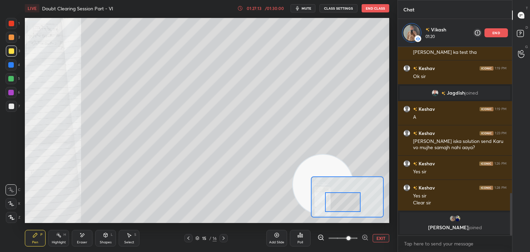
drag, startPoint x: 349, startPoint y: 190, endPoint x: 342, endPoint y: 192, distance: 8.1
click at [345, 195] on div at bounding box center [343, 202] width 36 height 20
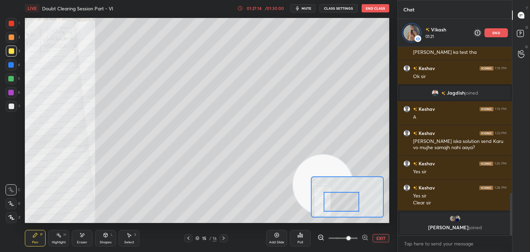
click at [383, 236] on button "EXIT" at bounding box center [380, 238] width 17 height 8
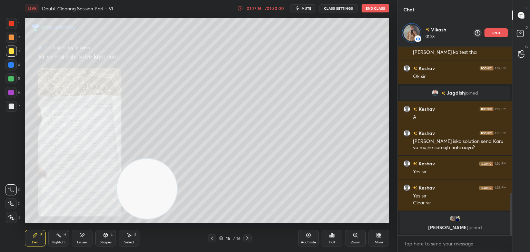
drag, startPoint x: 266, startPoint y: 189, endPoint x: 26, endPoint y: 214, distance: 242.0
click at [117, 214] on video at bounding box center [147, 189] width 60 height 60
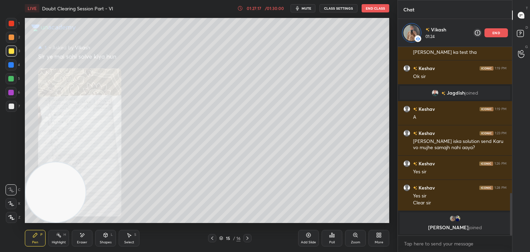
click at [82, 235] on icon at bounding box center [83, 234] width 4 height 3
click at [12, 217] on span "Erase all" at bounding box center [11, 217] width 10 height 5
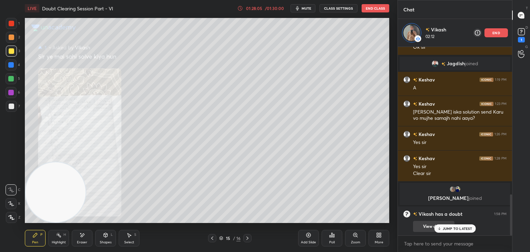
drag, startPoint x: 419, startPoint y: 227, endPoint x: 424, endPoint y: 205, distance: 22.7
click at [418, 227] on button "View doubt" at bounding box center [433, 226] width 41 height 11
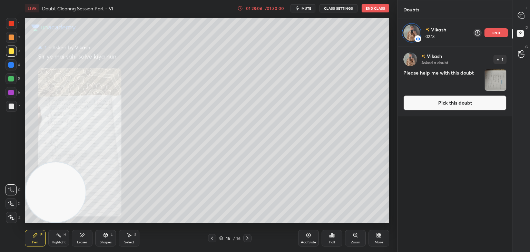
drag, startPoint x: 444, startPoint y: 107, endPoint x: 437, endPoint y: 107, distance: 6.6
click at [443, 107] on button "Pick this doubt" at bounding box center [454, 102] width 103 height 15
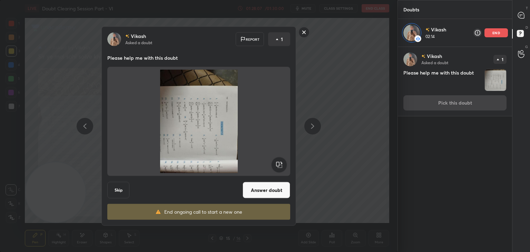
click at [283, 170] on rect at bounding box center [279, 165] width 16 height 16
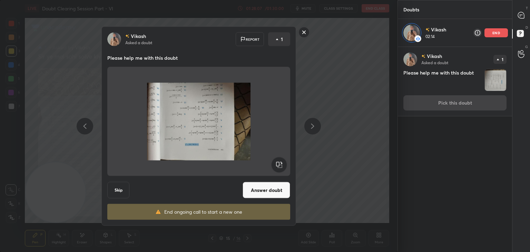
click at [281, 170] on rect at bounding box center [279, 165] width 16 height 16
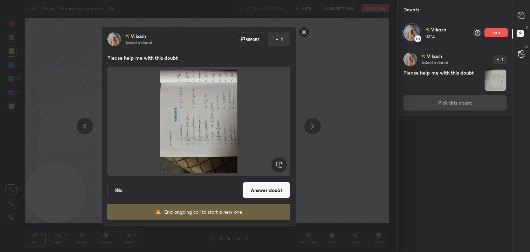
drag, startPoint x: 280, startPoint y: 171, endPoint x: 273, endPoint y: 181, distance: 12.1
click at [280, 171] on rect at bounding box center [279, 165] width 16 height 16
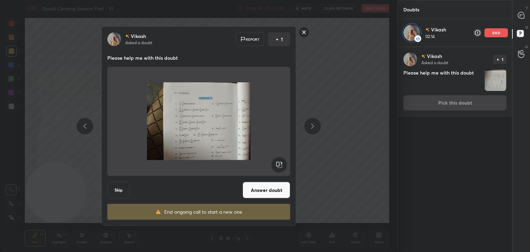
click at [261, 197] on button "Answer doubt" at bounding box center [266, 190] width 48 height 17
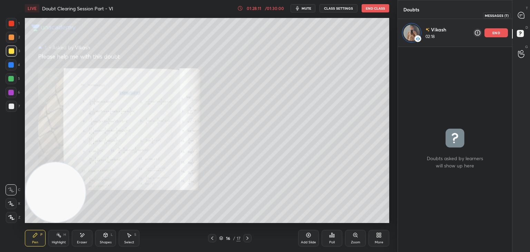
drag, startPoint x: 515, startPoint y: 13, endPoint x: 494, endPoint y: 26, distance: 24.5
click at [514, 13] on div at bounding box center [521, 15] width 14 height 12
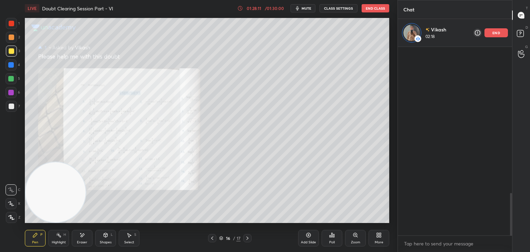
scroll to position [186, 112]
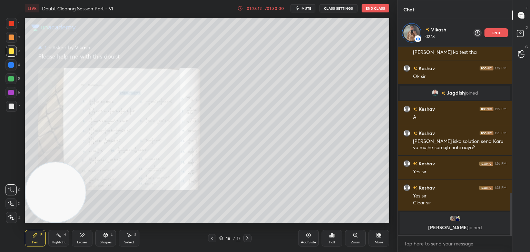
click at [353, 239] on div "Zoom" at bounding box center [355, 238] width 21 height 17
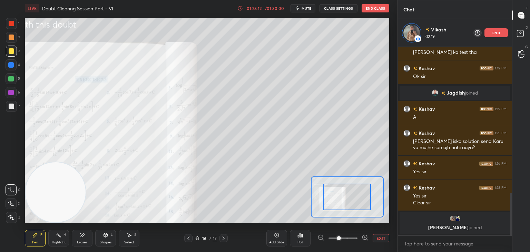
click at [352, 241] on span at bounding box center [342, 238] width 29 height 10
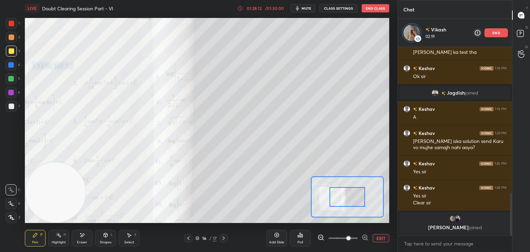
click at [350, 240] on span at bounding box center [348, 238] width 4 height 4
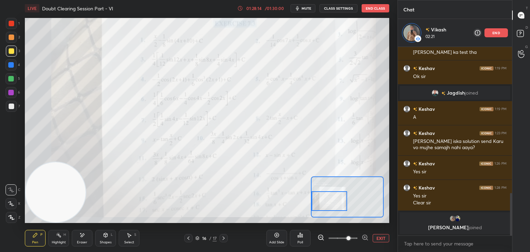
drag, startPoint x: 349, startPoint y: 197, endPoint x: 318, endPoint y: 198, distance: 31.0
click at [324, 200] on div at bounding box center [329, 201] width 36 height 20
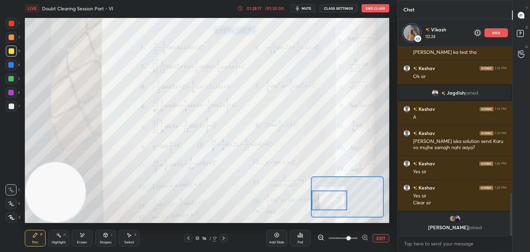
click at [377, 237] on button "EXIT" at bounding box center [380, 238] width 17 height 8
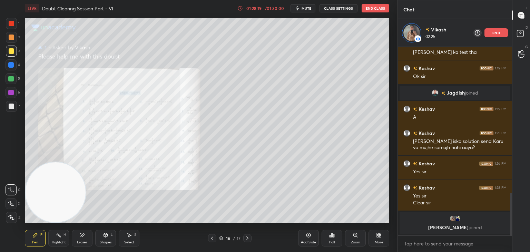
click at [212, 239] on icon at bounding box center [212, 238] width 6 height 6
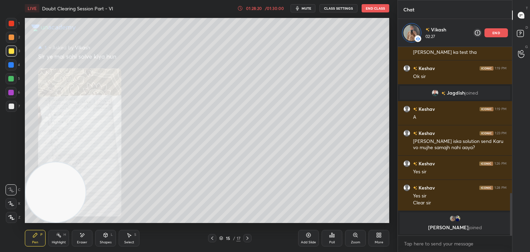
click at [363, 236] on div "Zoom" at bounding box center [355, 238] width 21 height 17
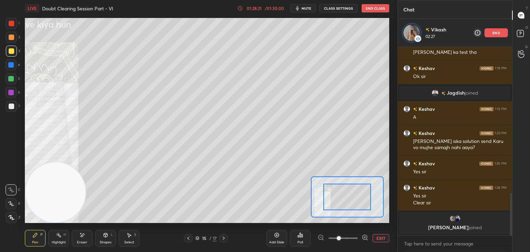
click at [357, 237] on div at bounding box center [342, 238] width 51 height 8
click at [346, 239] on span at bounding box center [342, 238] width 29 height 10
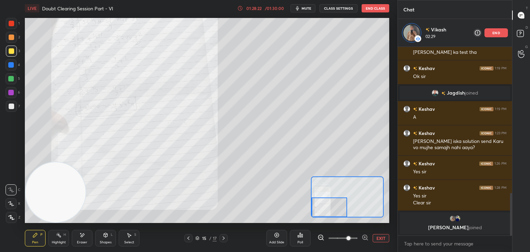
click at [319, 218] on div "Setting up your live class Poll for secs No correct answer Start poll" at bounding box center [207, 120] width 364 height 205
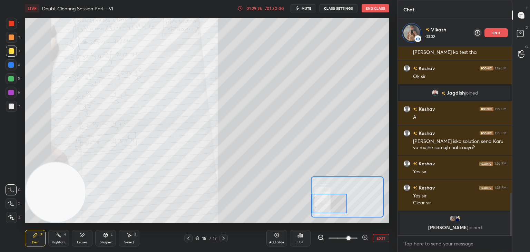
drag, startPoint x: 335, startPoint y: 208, endPoint x: 329, endPoint y: 211, distance: 7.4
click at [330, 210] on div at bounding box center [329, 203] width 36 height 20
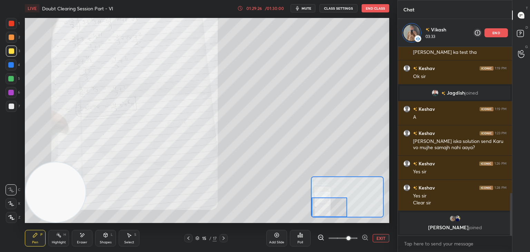
click at [375, 239] on button "EXIT" at bounding box center [380, 238] width 17 height 8
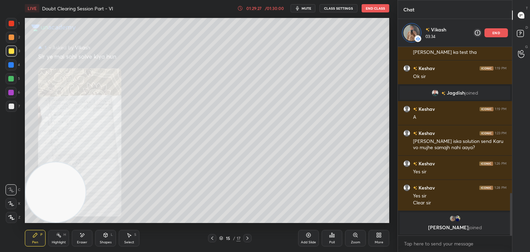
click at [245, 240] on icon at bounding box center [247, 238] width 6 height 6
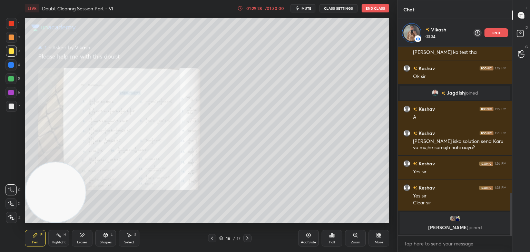
click at [249, 238] on icon at bounding box center [247, 238] width 6 height 6
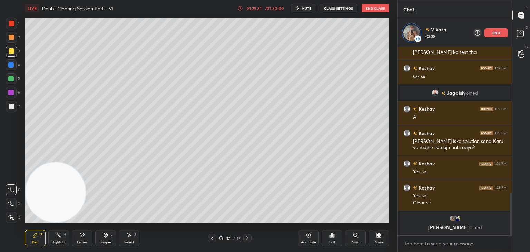
click at [210, 240] on div at bounding box center [212, 238] width 8 height 8
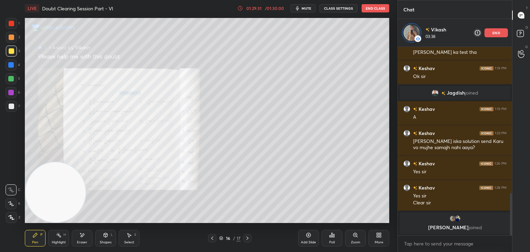
click at [210, 238] on icon at bounding box center [212, 238] width 6 height 6
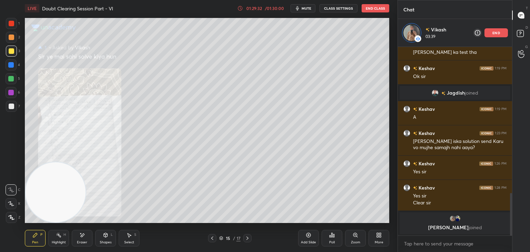
click at [353, 240] on div "Zoom" at bounding box center [355, 238] width 21 height 17
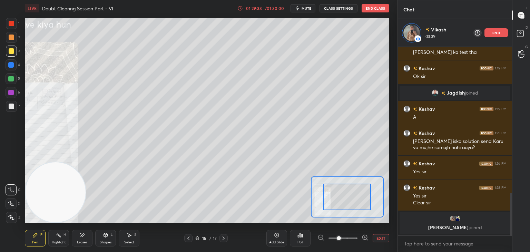
click at [353, 239] on span at bounding box center [342, 238] width 29 height 10
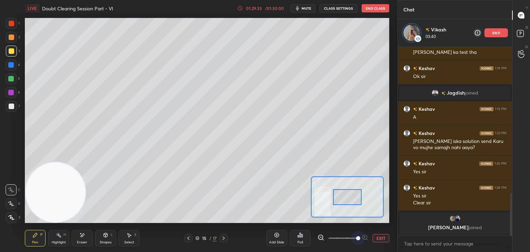
drag, startPoint x: 354, startPoint y: 239, endPoint x: 353, endPoint y: 226, distance: 13.5
click at [356, 239] on span at bounding box center [358, 238] width 4 height 4
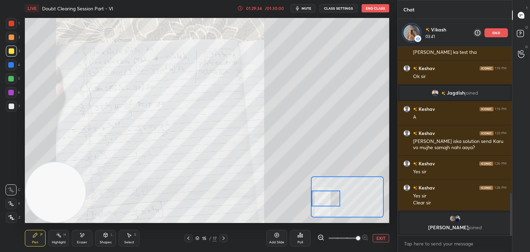
drag, startPoint x: 342, startPoint y: 202, endPoint x: 321, endPoint y: 204, distance: 21.5
click at [321, 204] on div at bounding box center [325, 198] width 29 height 16
drag, startPoint x: 87, startPoint y: 244, endPoint x: 84, endPoint y: 239, distance: 6.0
click at [86, 244] on div "Eraser" at bounding box center [82, 238] width 21 height 17
click at [8, 219] on span "Erase all" at bounding box center [11, 217] width 10 height 5
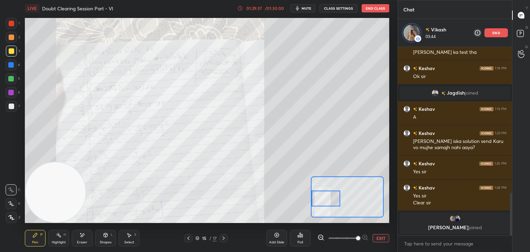
drag, startPoint x: 380, startPoint y: 241, endPoint x: 367, endPoint y: 236, distance: 14.6
click at [378, 239] on button "EXIT" at bounding box center [380, 238] width 17 height 8
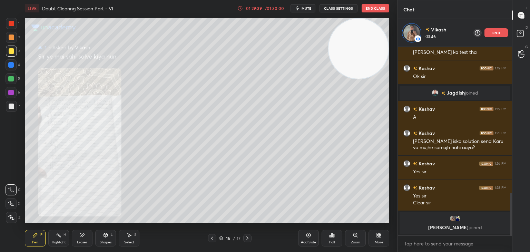
drag, startPoint x: 58, startPoint y: 196, endPoint x: 343, endPoint y: 50, distance: 320.5
click at [382, 37] on video at bounding box center [358, 49] width 60 height 60
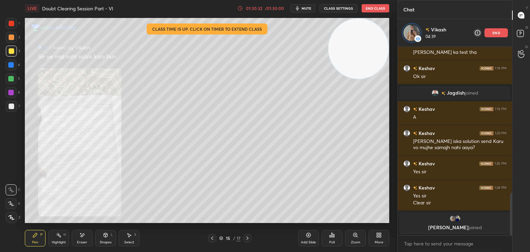
click at [353, 239] on div "Zoom" at bounding box center [355, 238] width 21 height 17
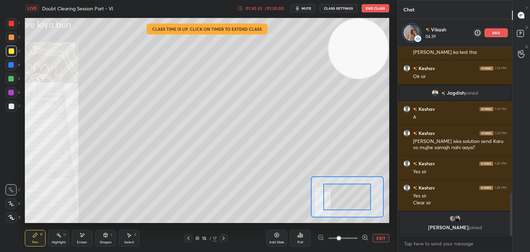
click at [350, 240] on span at bounding box center [342, 238] width 29 height 10
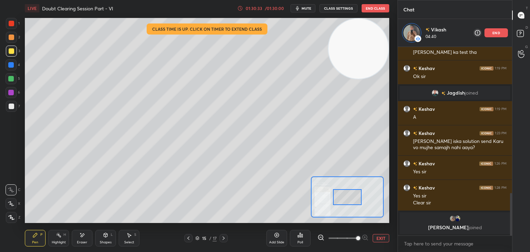
click at [356, 239] on span at bounding box center [358, 238] width 4 height 4
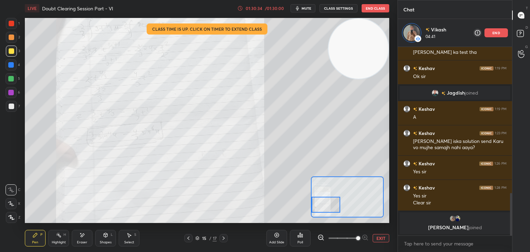
click at [294, 207] on div "Setting up your live class Class time is up. Click on timer to extend class Pol…" at bounding box center [207, 120] width 364 height 205
click at [380, 242] on div "EXIT" at bounding box center [353, 238] width 72 height 8
click at [383, 240] on button "EXIT" at bounding box center [380, 238] width 17 height 8
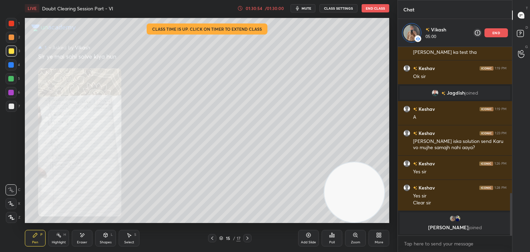
drag, startPoint x: 359, startPoint y: 65, endPoint x: 367, endPoint y: 239, distance: 174.0
click at [366, 238] on div "LIVE Doubt Clearing Session Part - VI 01:30:54 / 01:30:00 mute CLASS SETTINGS E…" at bounding box center [207, 126] width 370 height 252
click at [493, 33] on p "end" at bounding box center [496, 32] width 8 height 3
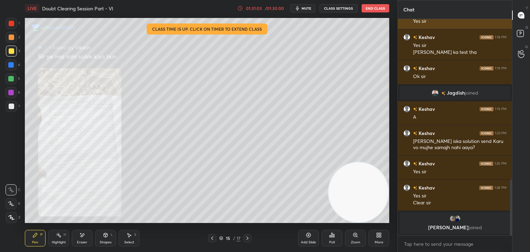
scroll to position [619, 0]
click at [376, 8] on button "End Class" at bounding box center [375, 8] width 28 height 8
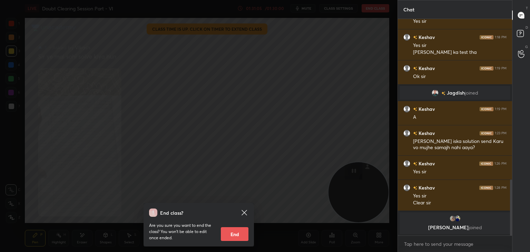
click at [238, 231] on button "End" at bounding box center [235, 234] width 28 height 14
type textarea "x"
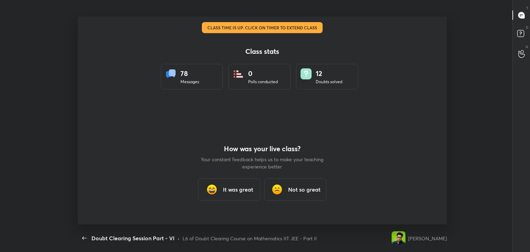
scroll to position [0, 0]
click at [239, 193] on h3 "It was great" at bounding box center [238, 189] width 30 height 8
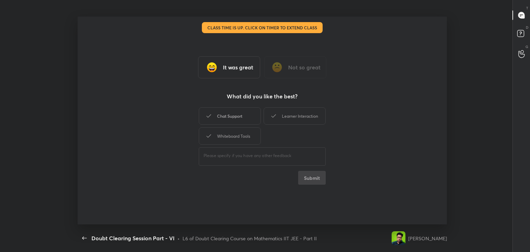
drag, startPoint x: 240, startPoint y: 118, endPoint x: 255, endPoint y: 118, distance: 15.5
click at [239, 116] on div "Chat Support" at bounding box center [230, 115] width 62 height 17
click at [287, 121] on div "Learner Interaction" at bounding box center [294, 115] width 62 height 17
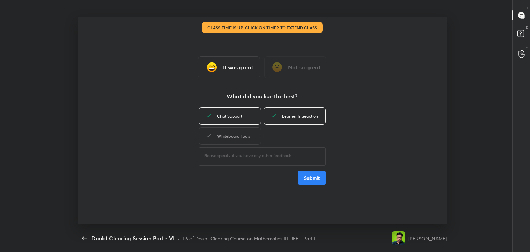
click at [222, 137] on div "Whiteboard Tools" at bounding box center [230, 135] width 62 height 17
click at [310, 182] on button "Submit" at bounding box center [312, 178] width 28 height 14
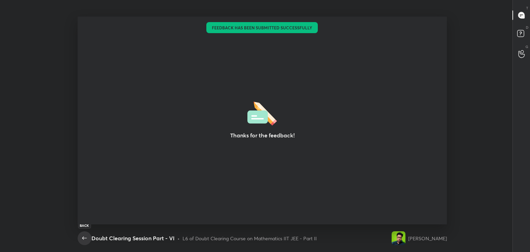
click at [83, 239] on icon "button" at bounding box center [84, 237] width 4 height 3
